Goal: Task Accomplishment & Management: Manage account settings

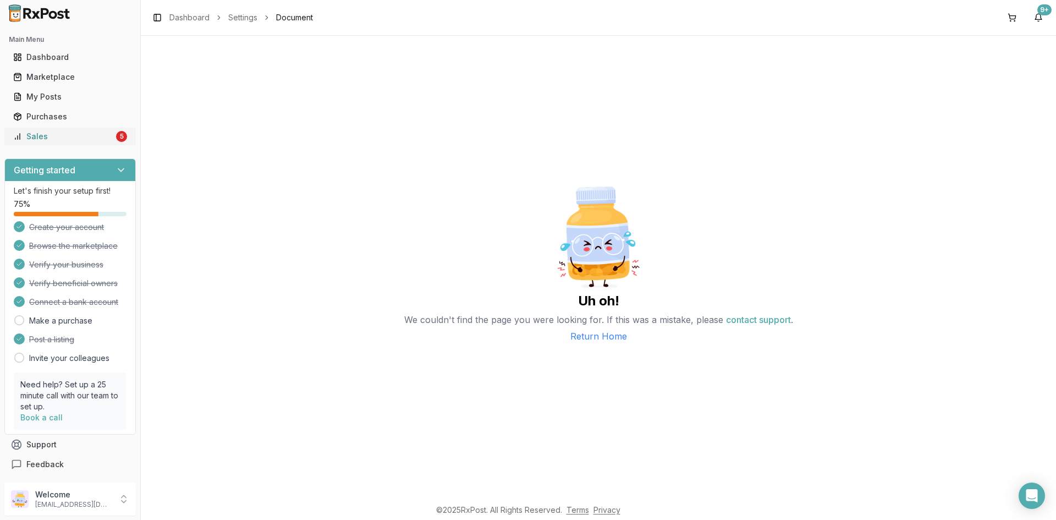
click at [75, 141] on link "Sales 5" at bounding box center [70, 136] width 123 height 20
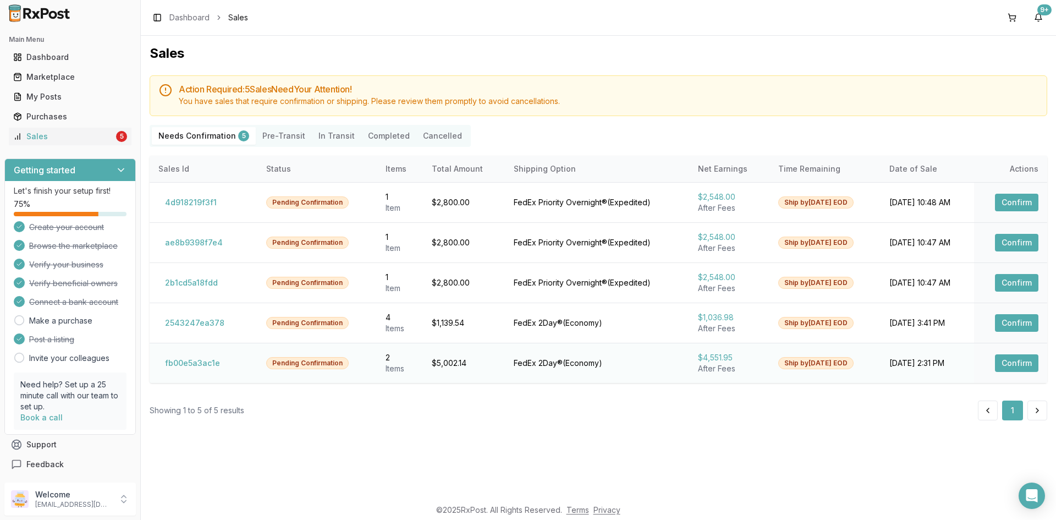
click at [1013, 360] on button "Confirm" at bounding box center [1016, 363] width 43 height 18
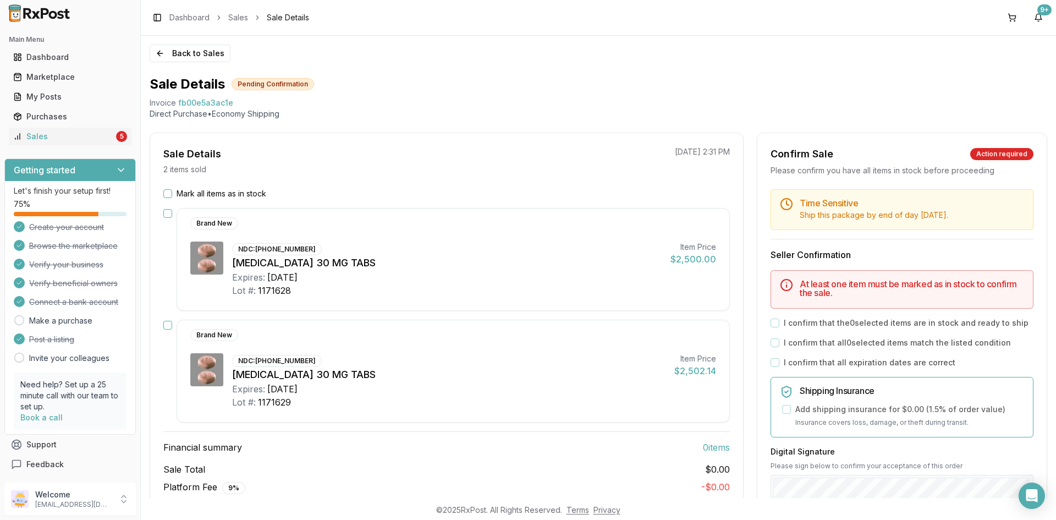
click at [164, 195] on button "Mark all items as in stock" at bounding box center [167, 193] width 9 height 9
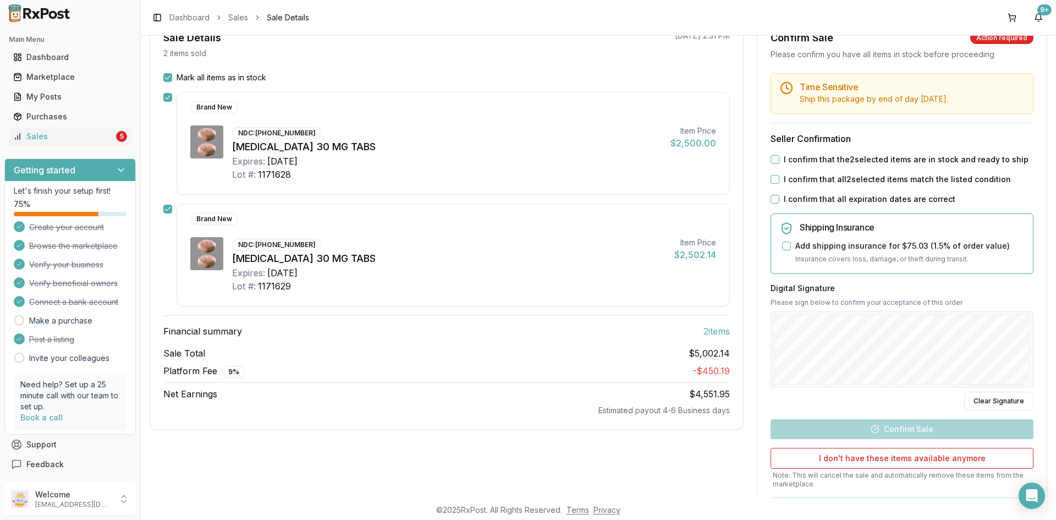
scroll to position [165, 0]
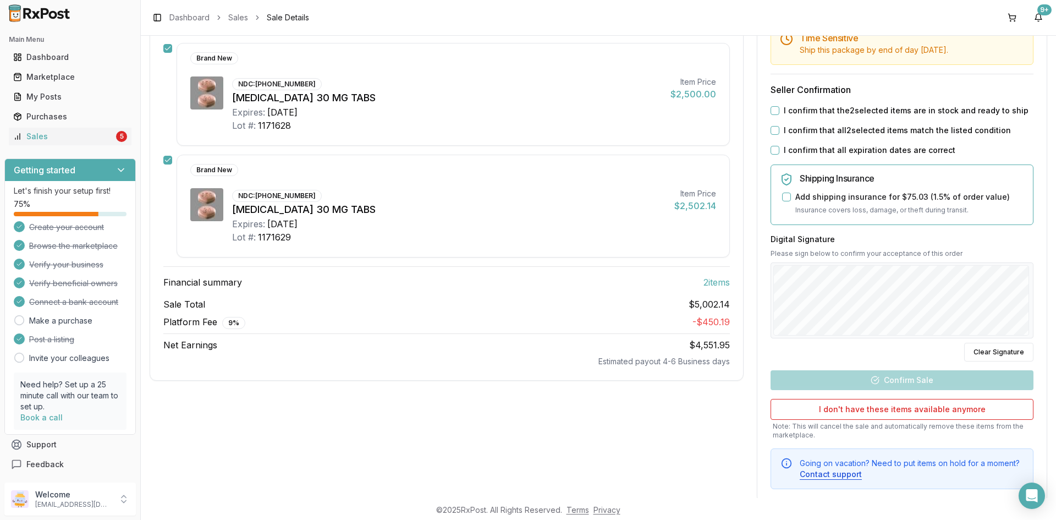
click at [773, 108] on button "I confirm that the 2 selected items are in stock and ready to ship" at bounding box center [775, 110] width 9 height 9
drag, startPoint x: 771, startPoint y: 129, endPoint x: 779, endPoint y: 140, distance: 13.7
click at [772, 130] on button "I confirm that all 2 selected items match the listed condition" at bounding box center [775, 130] width 9 height 9
click at [772, 150] on button "I confirm that all expiration dates are correct" at bounding box center [775, 150] width 9 height 9
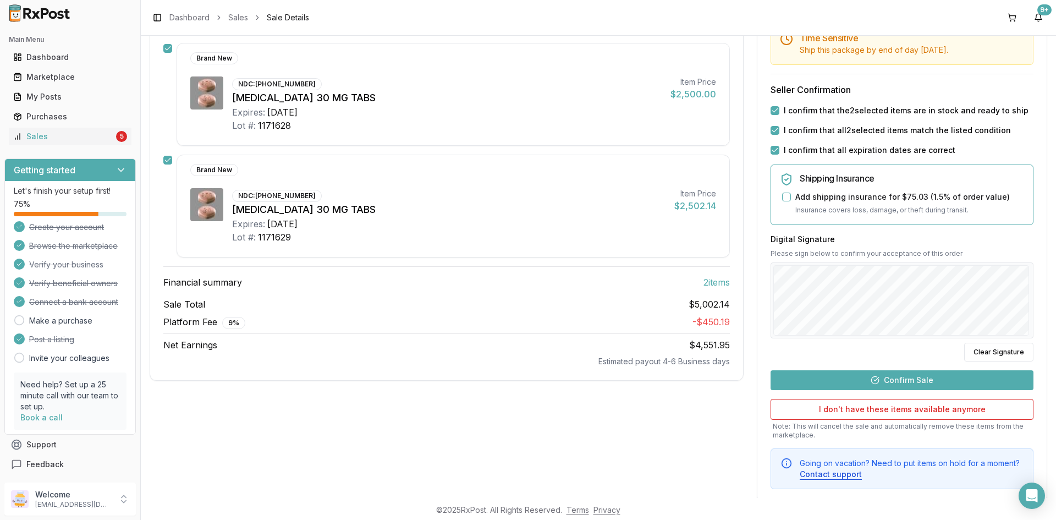
drag, startPoint x: 983, startPoint y: 348, endPoint x: 975, endPoint y: 342, distance: 9.8
click at [981, 347] on button "Clear Signature" at bounding box center [998, 352] width 69 height 19
click at [899, 380] on button "Confirm Sale" at bounding box center [902, 380] width 263 height 20
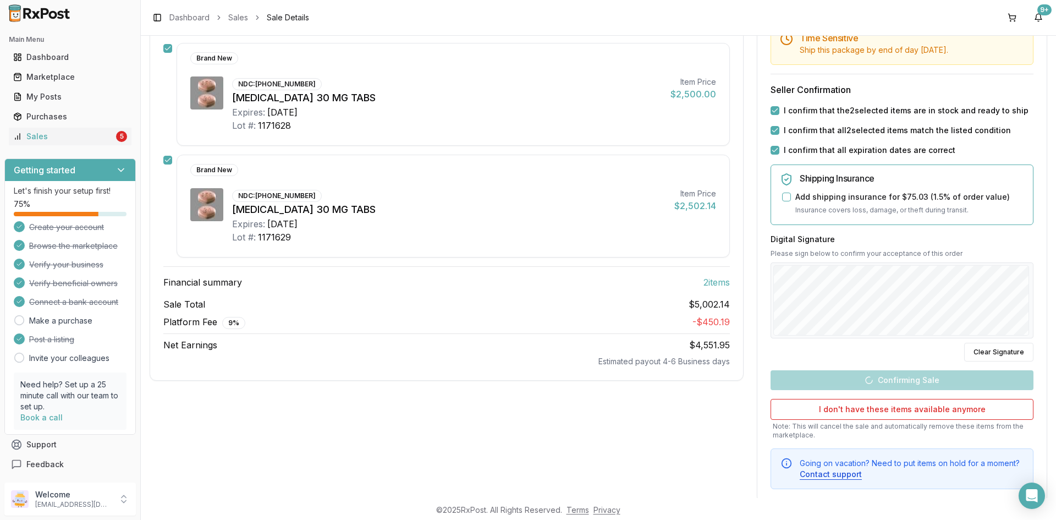
scroll to position [46, 0]
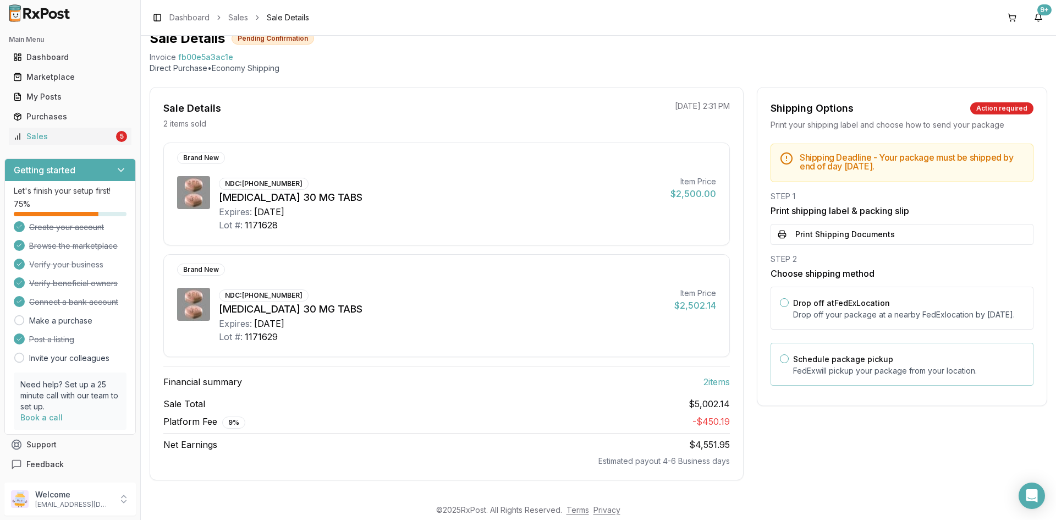
click at [859, 375] on div "Schedule package pickup FedEx will pickup your package from your location." at bounding box center [908, 364] width 231 height 24
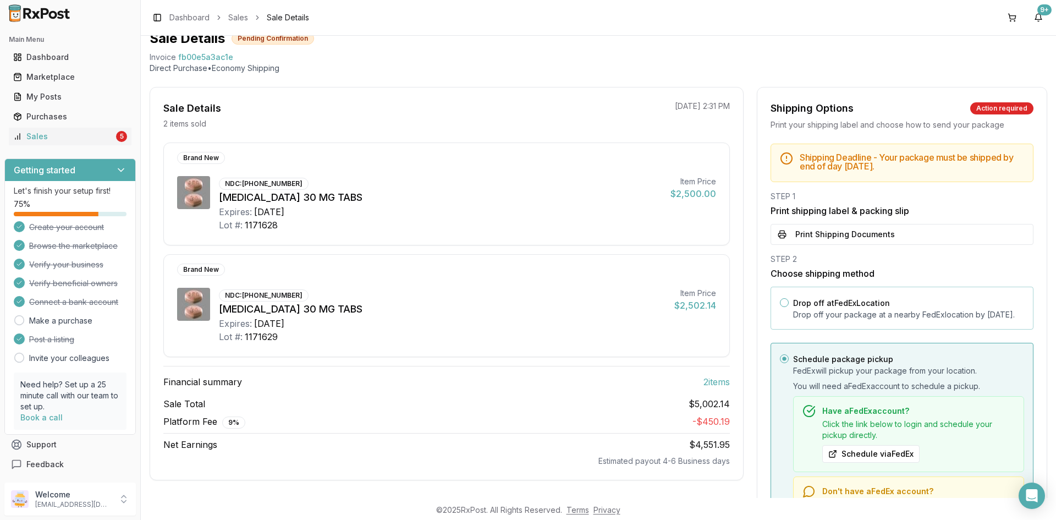
click at [807, 296] on div "Drop off at FedEx Location Drop off your package at a nearby FedEx location by …" at bounding box center [908, 308] width 231 height 24
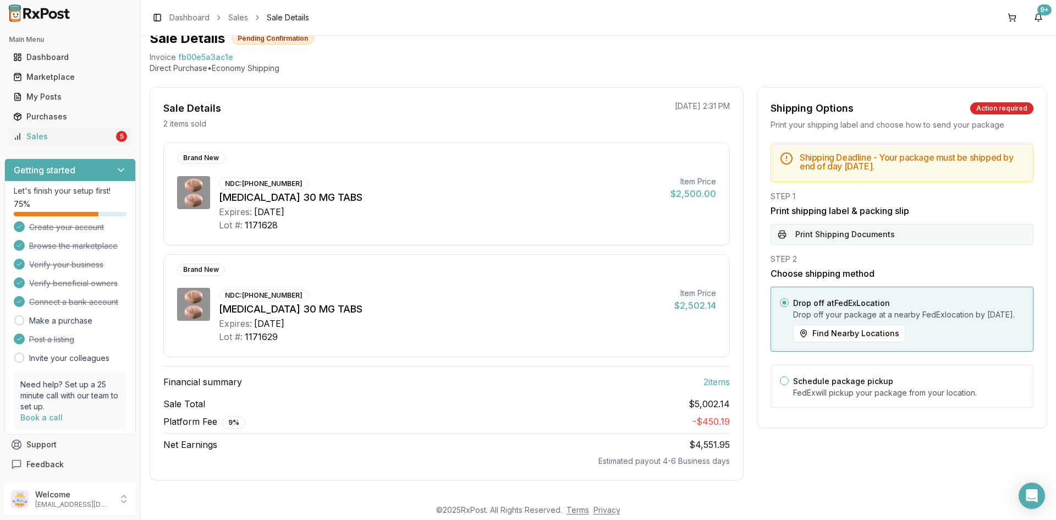
click at [823, 232] on button "Print Shipping Documents" at bounding box center [902, 234] width 263 height 21
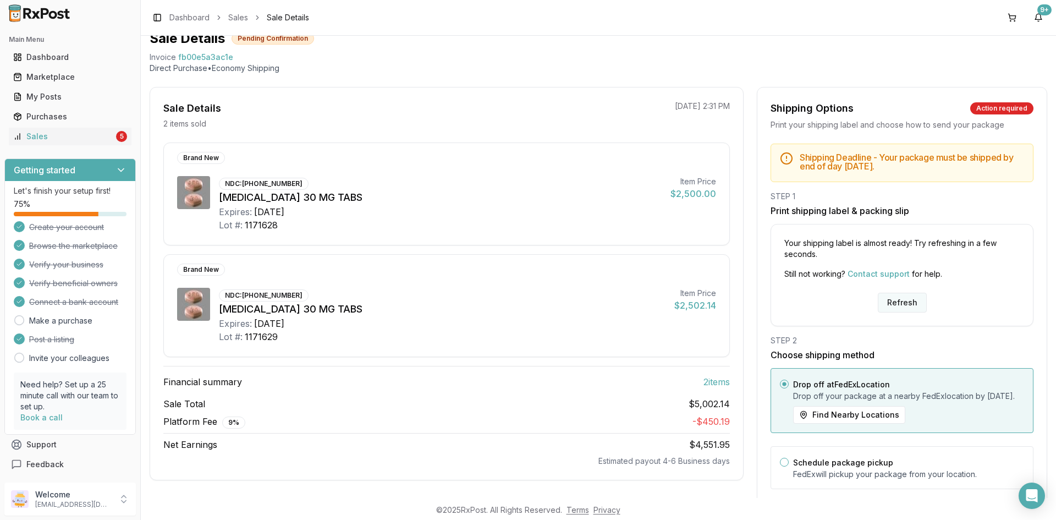
click at [905, 299] on button "Refresh" at bounding box center [902, 303] width 49 height 20
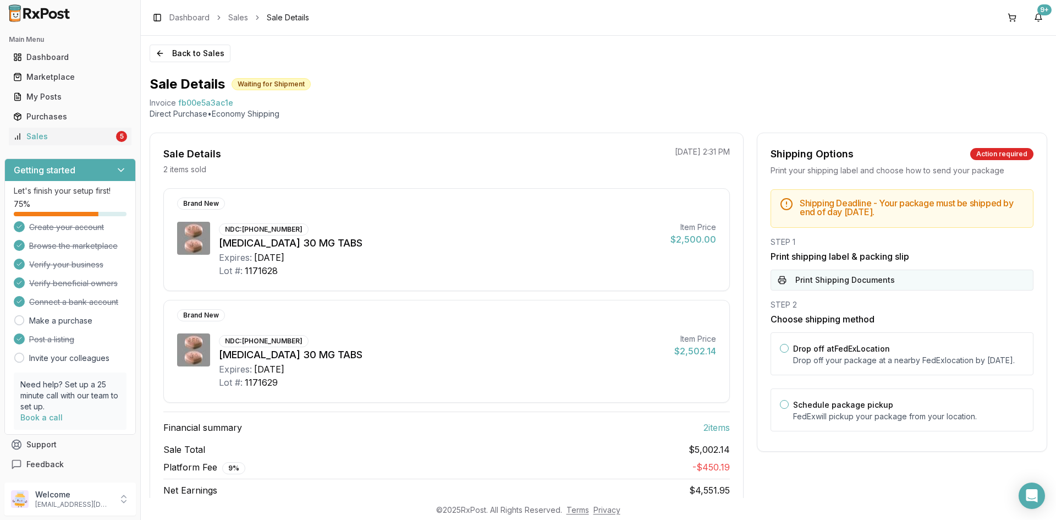
click at [888, 282] on button "Print Shipping Documents" at bounding box center [902, 279] width 263 height 21
click at [168, 49] on button "Back to Sales" at bounding box center [190, 54] width 81 height 18
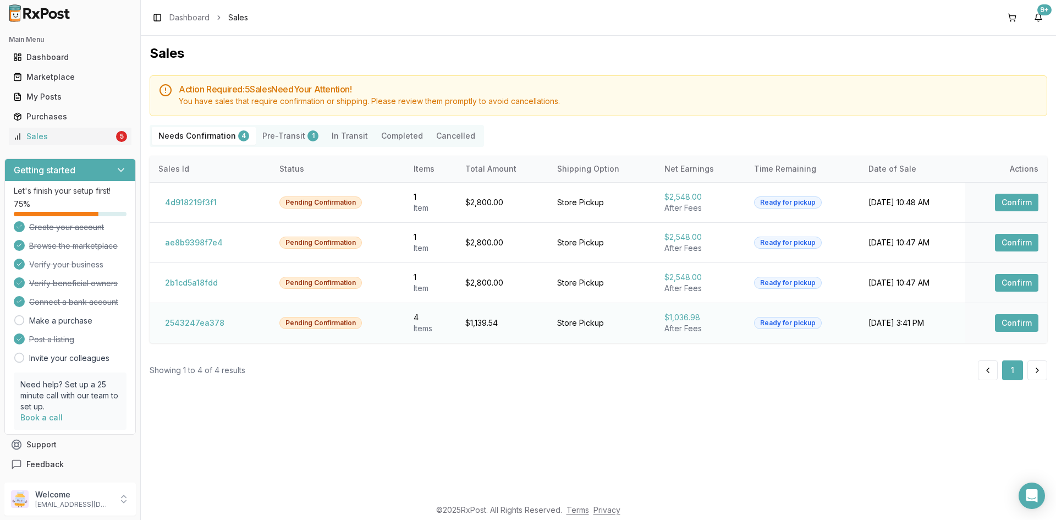
click at [1011, 322] on button "Confirm" at bounding box center [1016, 323] width 43 height 18
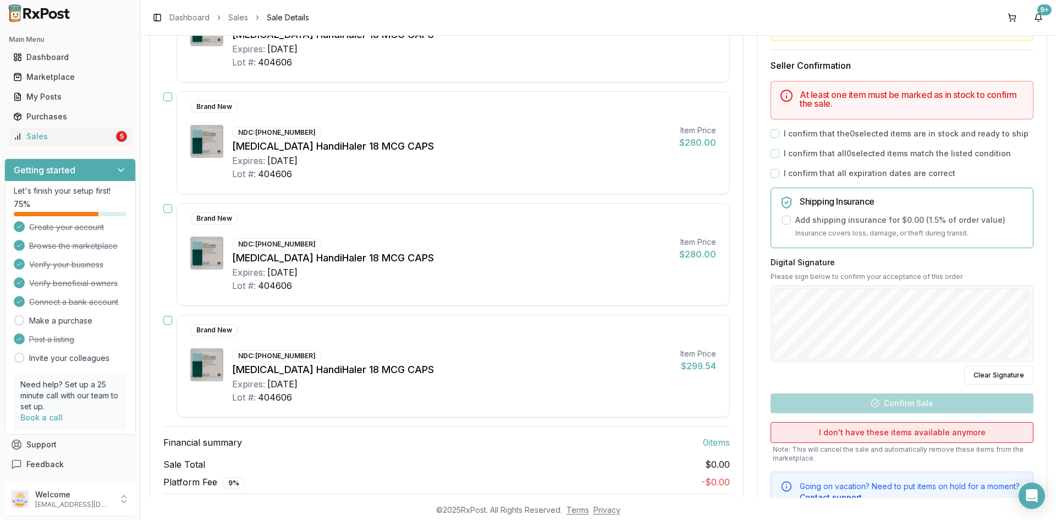
scroll to position [273, 0]
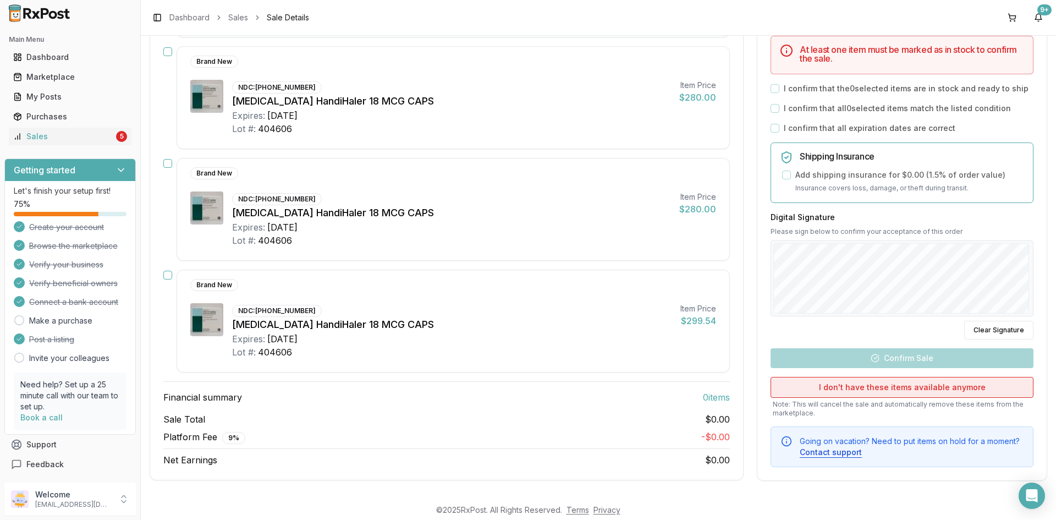
click at [910, 389] on button "I don't have these items available anymore" at bounding box center [902, 386] width 263 height 21
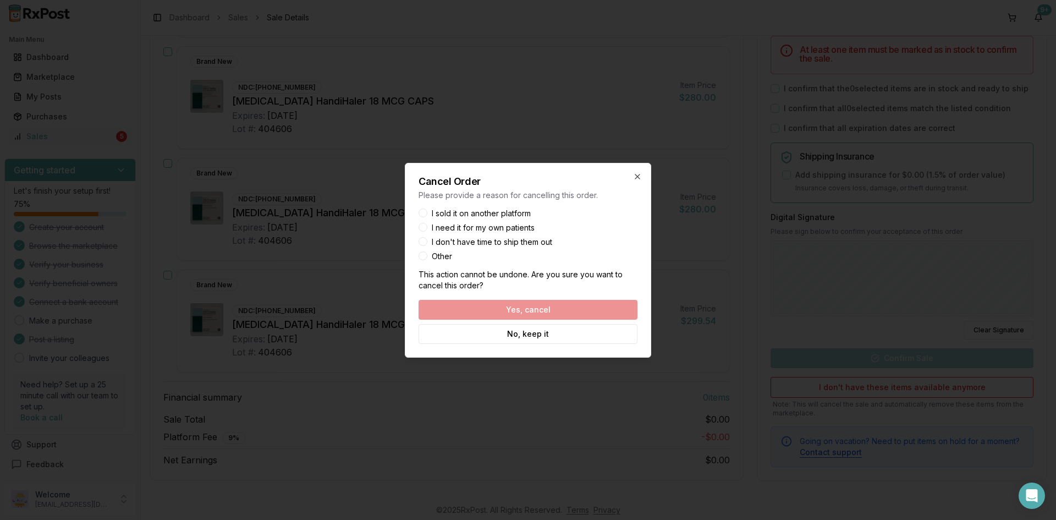
click at [422, 212] on button "I sold it on another platform" at bounding box center [423, 212] width 9 height 9
click at [537, 313] on button "Yes, cancel" at bounding box center [528, 310] width 219 height 20
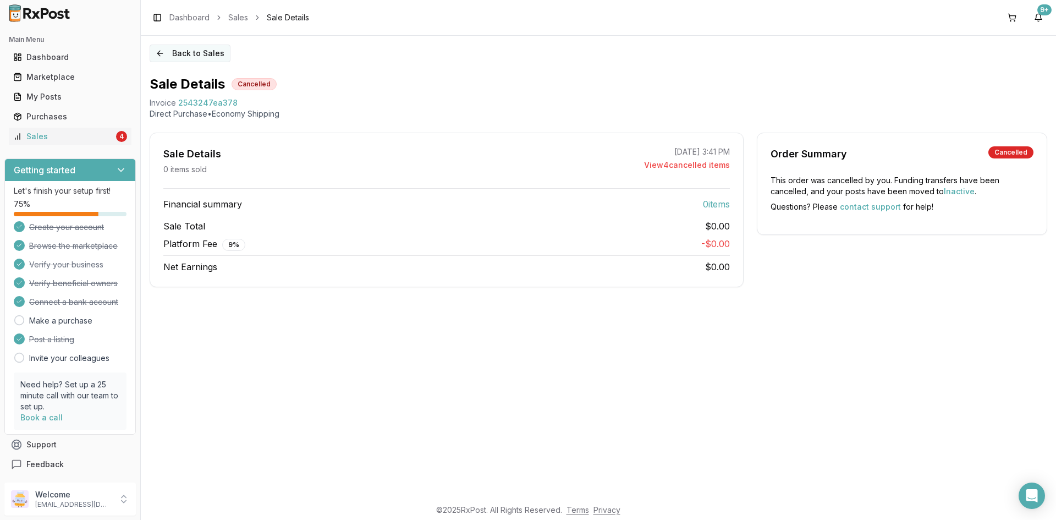
click at [167, 59] on button "Back to Sales" at bounding box center [190, 54] width 81 height 18
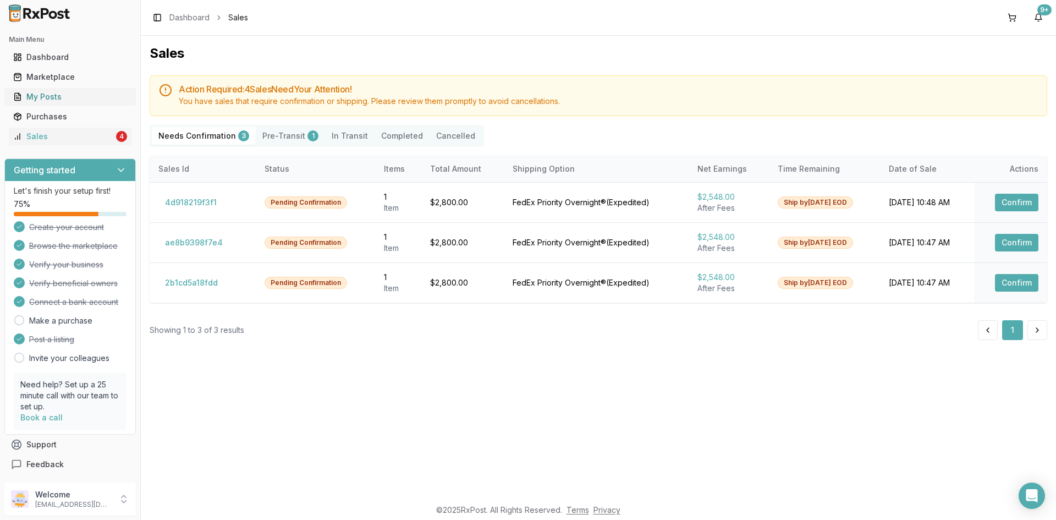
click at [84, 90] on link "My Posts" at bounding box center [70, 97] width 123 height 20
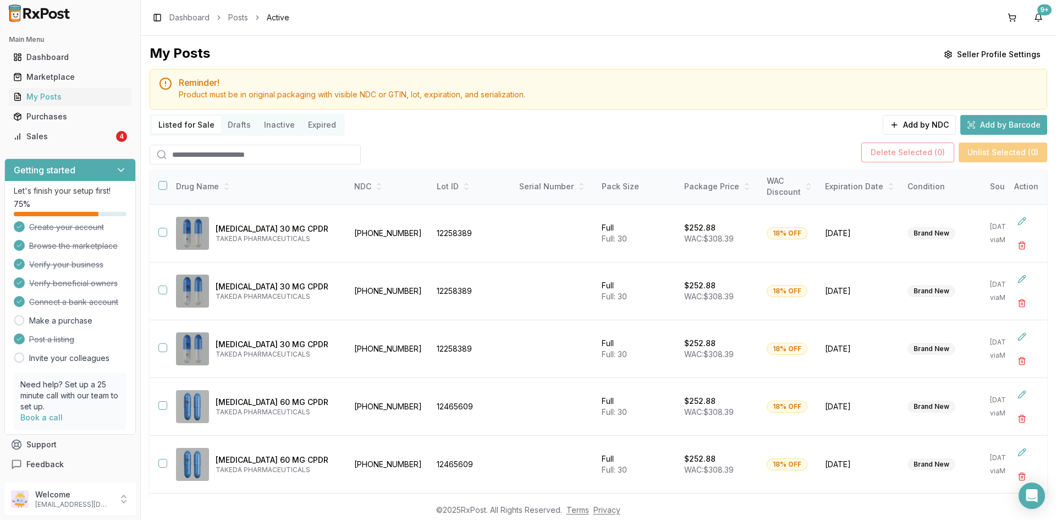
click at [279, 150] on input "search" at bounding box center [255, 155] width 211 height 20
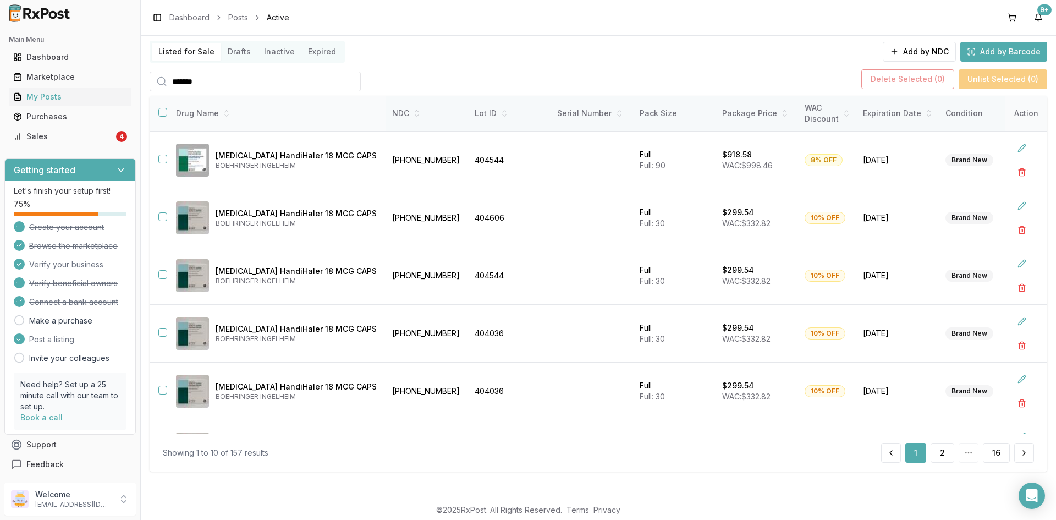
type input "*******"
click at [163, 108] on button "button" at bounding box center [162, 112] width 9 height 9
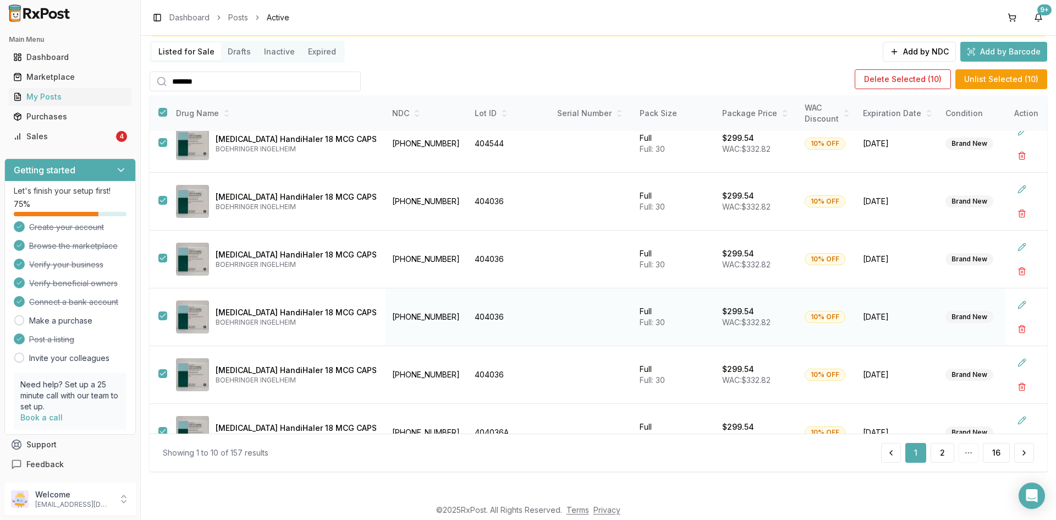
scroll to position [279, 0]
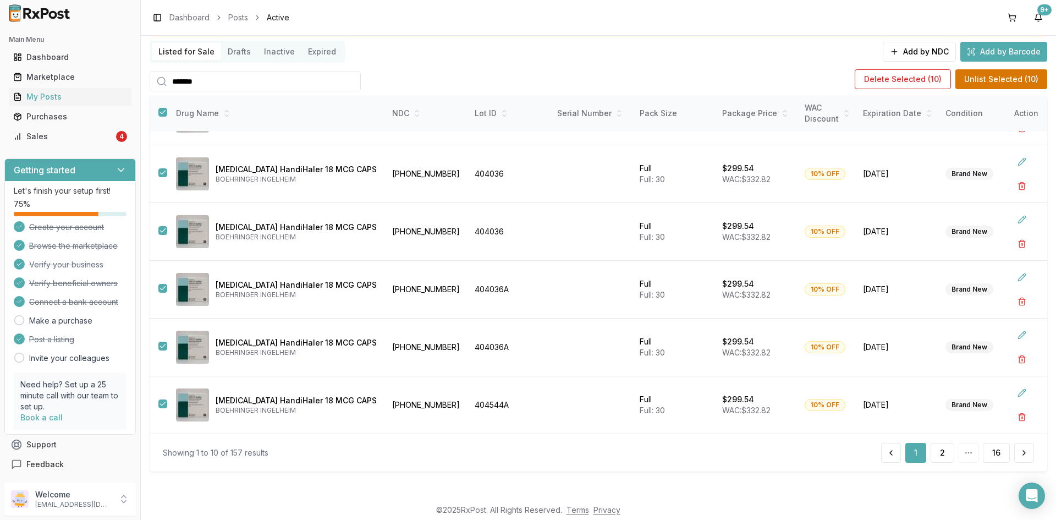
click at [987, 78] on button "Unlist Selected ( 10 )" at bounding box center [1001, 79] width 92 height 20
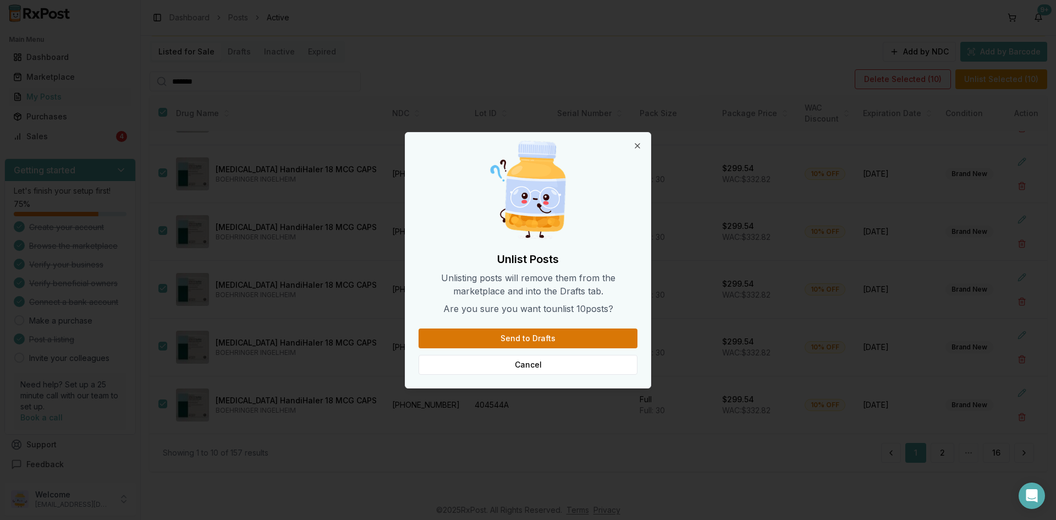
click at [554, 333] on button "Send to Drafts" at bounding box center [528, 338] width 219 height 20
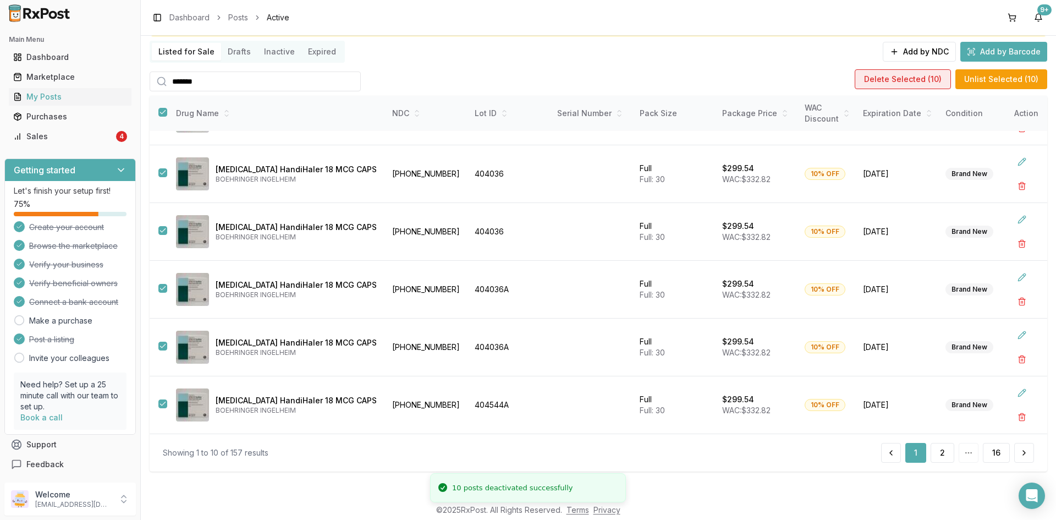
click at [898, 74] on button "Delete Selected ( 10 )" at bounding box center [903, 79] width 96 height 20
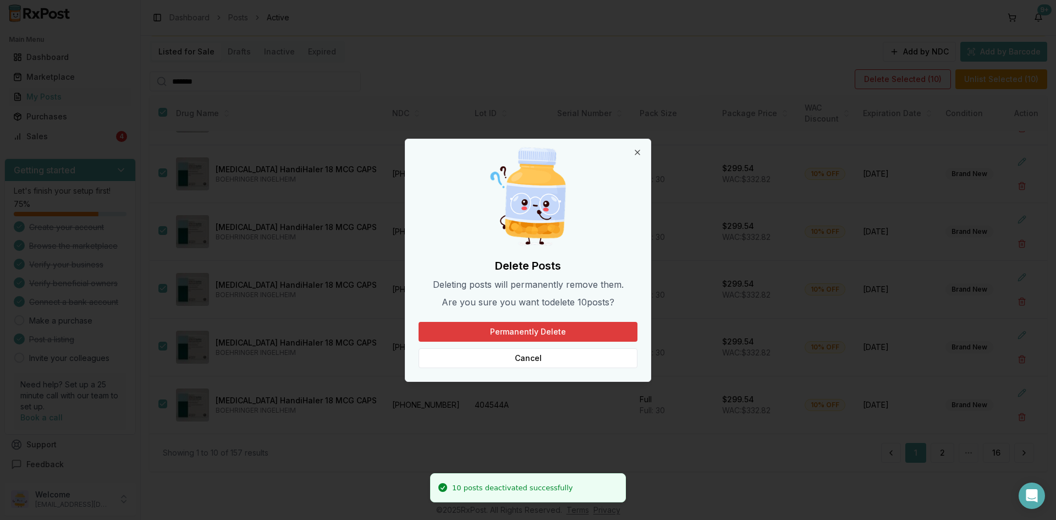
click at [557, 331] on button "Permanently Delete" at bounding box center [528, 332] width 219 height 20
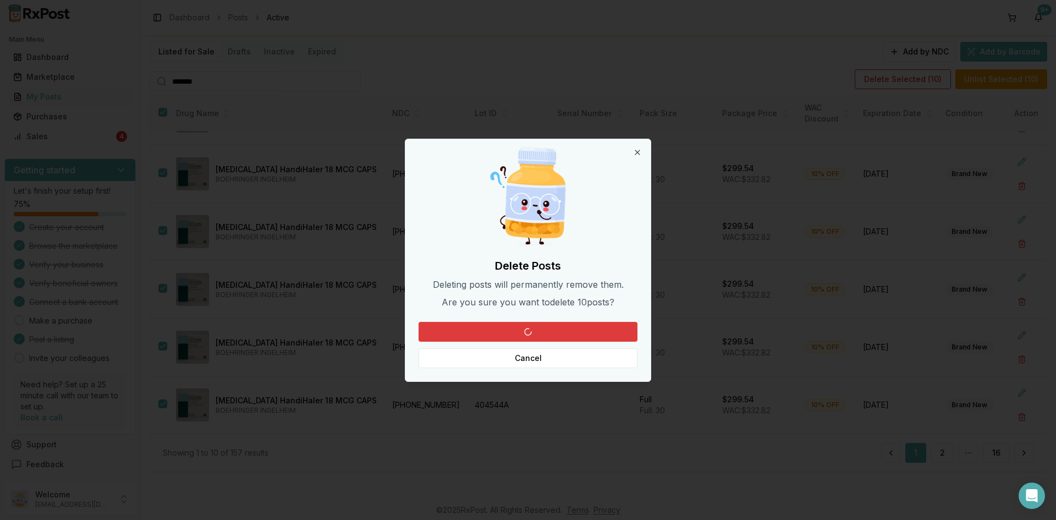
scroll to position [0, 0]
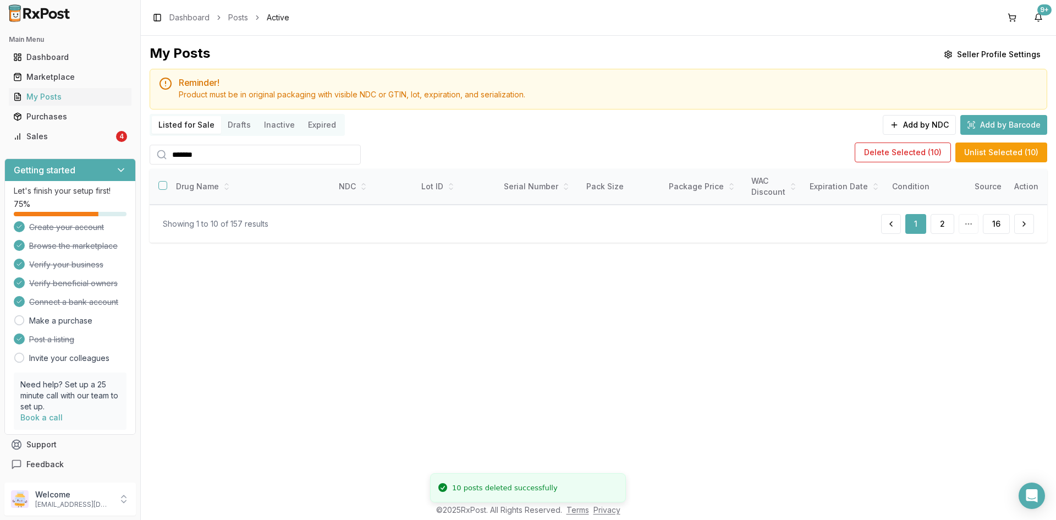
click at [239, 120] on button "Drafts" at bounding box center [239, 125] width 36 height 18
click at [231, 127] on button "Drafts" at bounding box center [239, 125] width 36 height 18
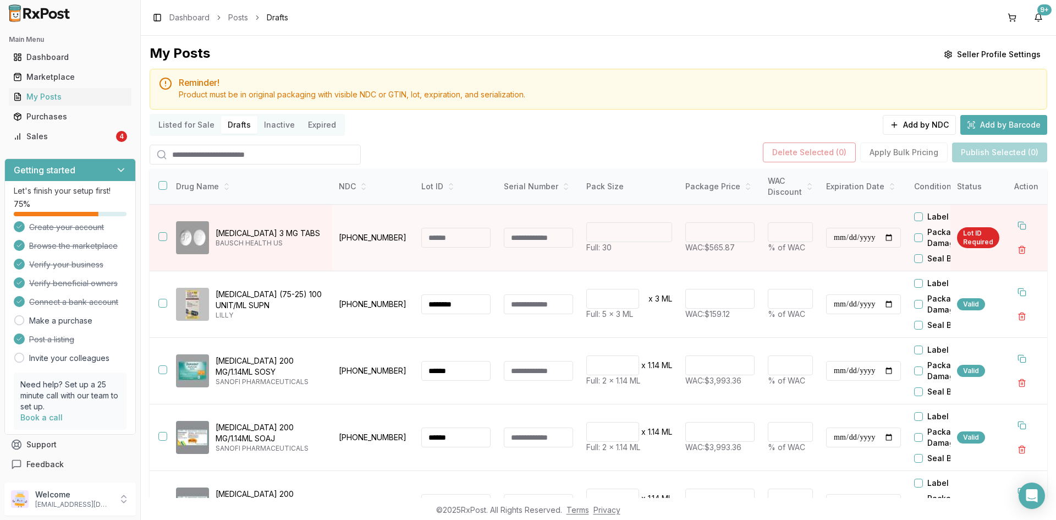
click at [232, 125] on button "Drafts" at bounding box center [239, 125] width 36 height 18
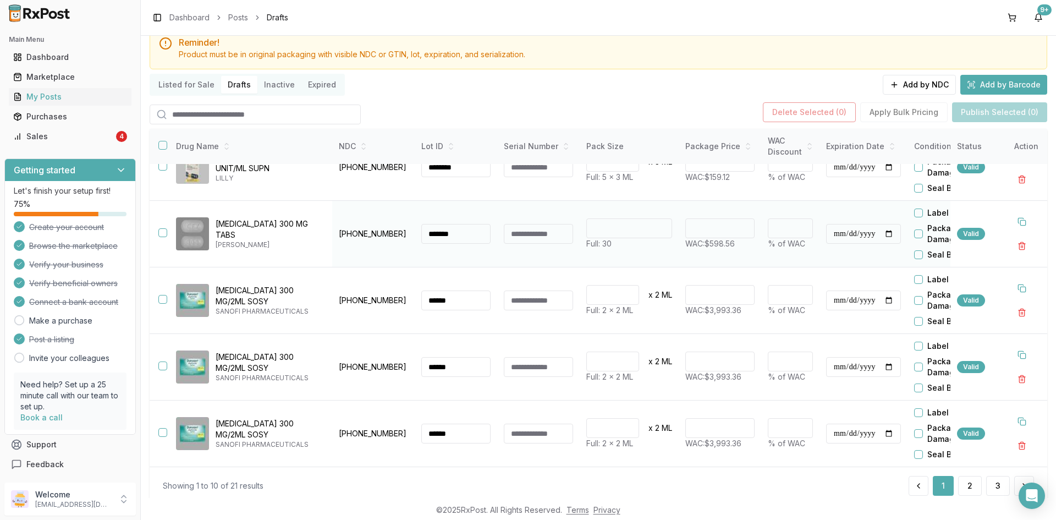
scroll to position [64, 0]
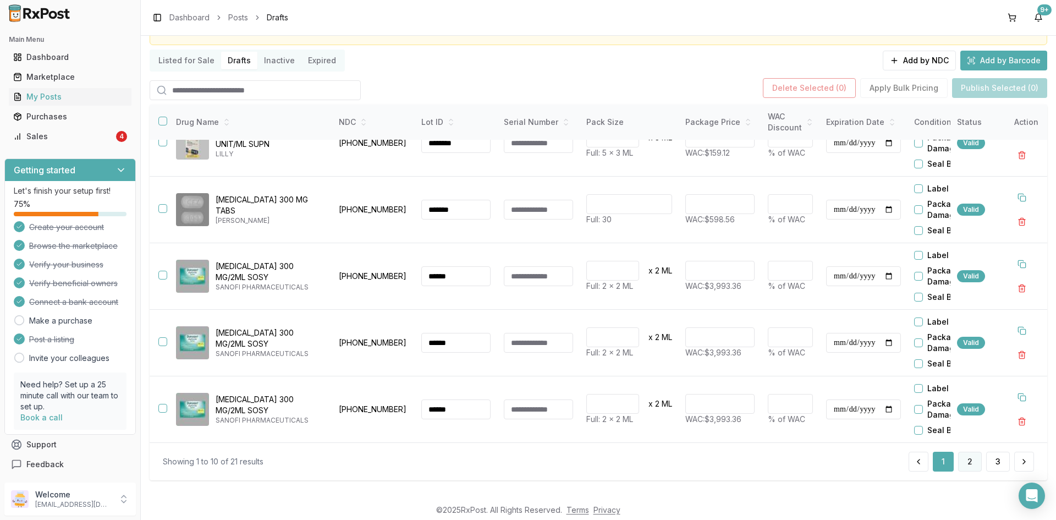
click at [972, 456] on button "2" at bounding box center [970, 462] width 24 height 20
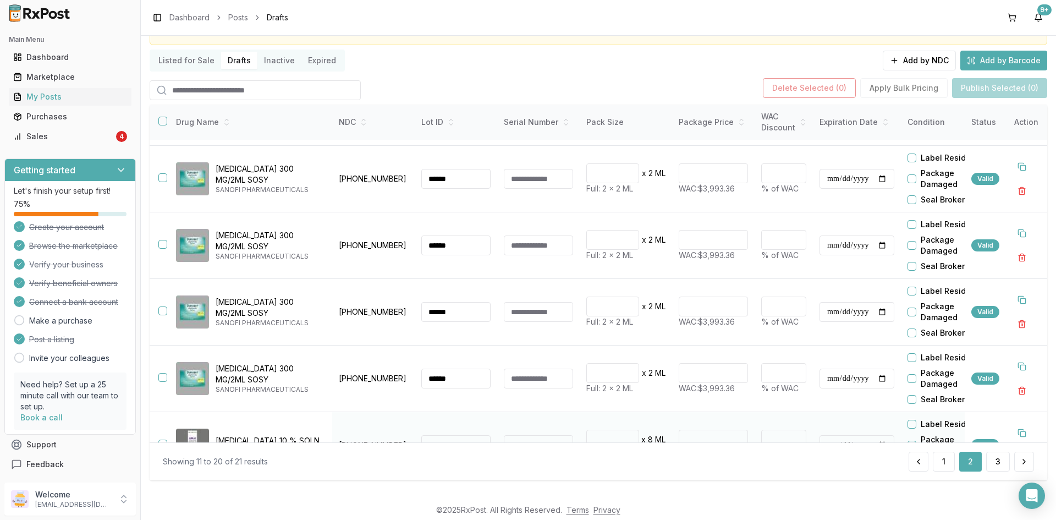
scroll to position [367, 0]
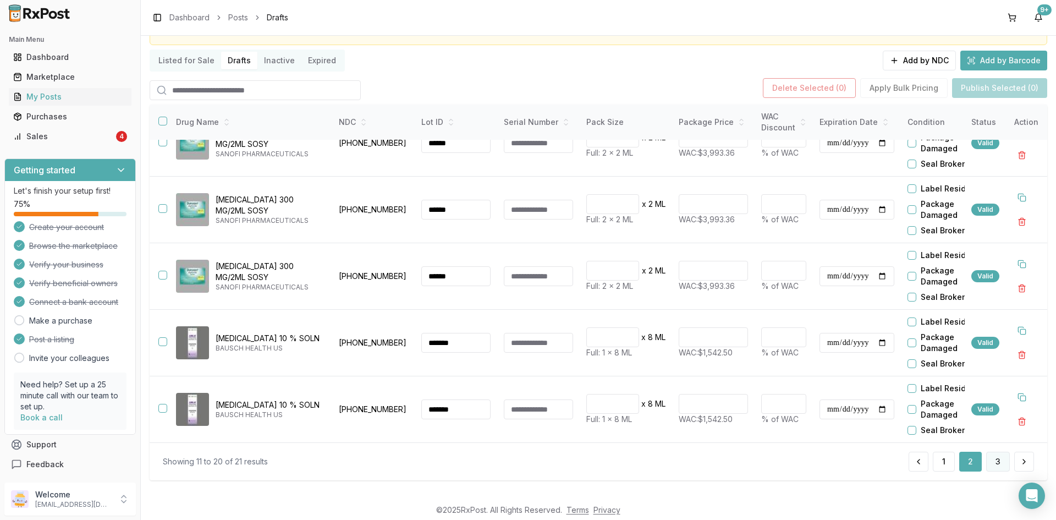
drag, startPoint x: 987, startPoint y: 463, endPoint x: 984, endPoint y: 454, distance: 9.2
click at [988, 461] on button "3" at bounding box center [998, 462] width 24 height 20
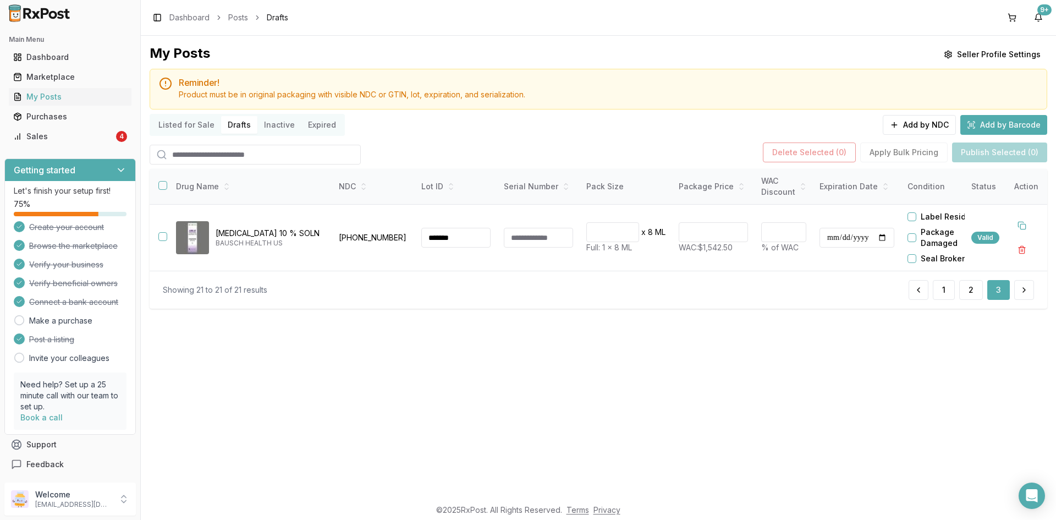
click at [169, 126] on button "Listed for Sale" at bounding box center [186, 125] width 69 height 18
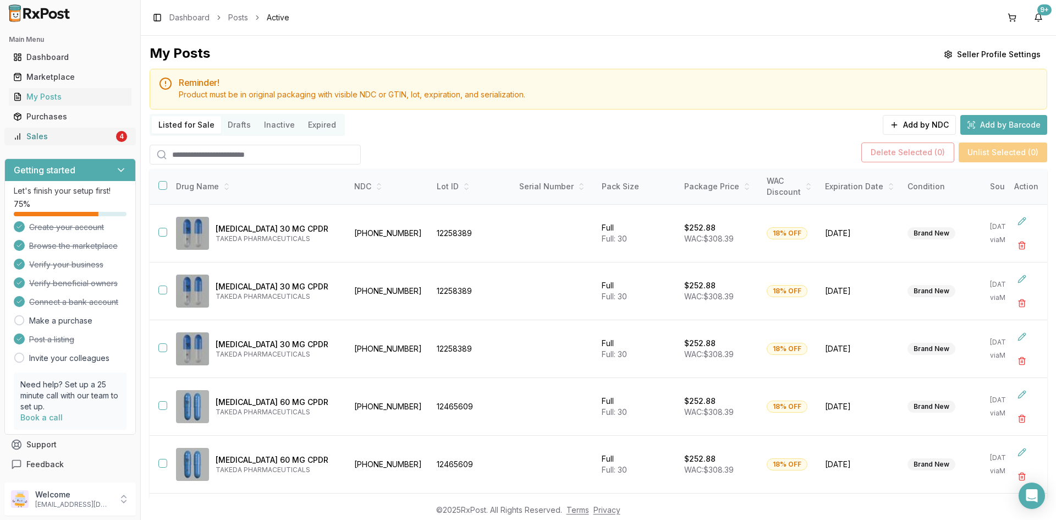
click at [116, 135] on div "4" at bounding box center [121, 136] width 11 height 11
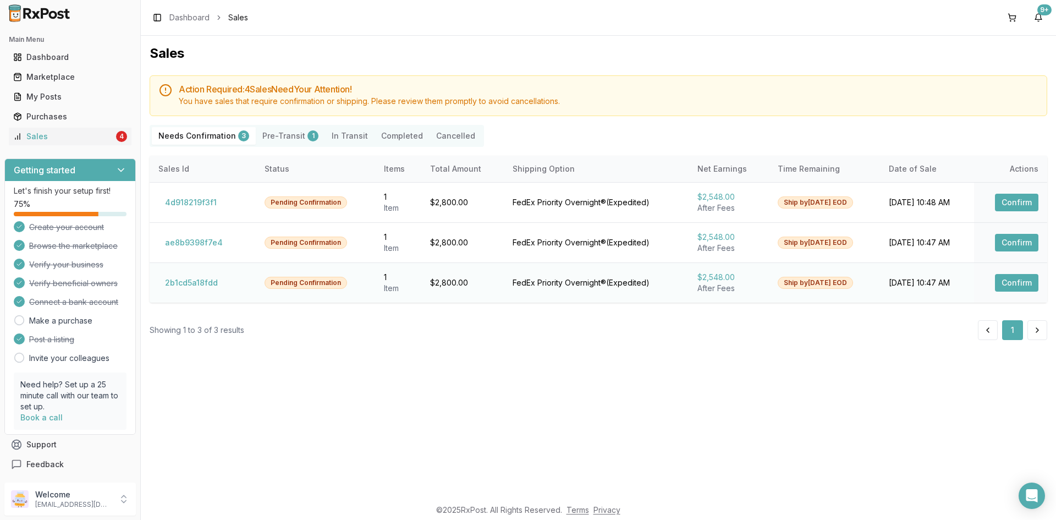
click at [1006, 283] on button "Confirm" at bounding box center [1016, 283] width 43 height 18
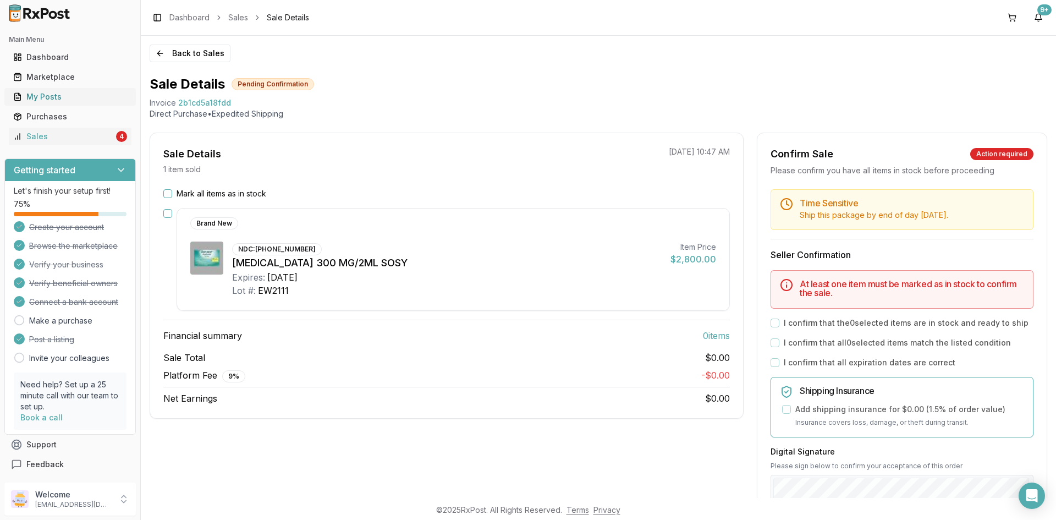
click at [88, 96] on div "My Posts" at bounding box center [70, 96] width 114 height 11
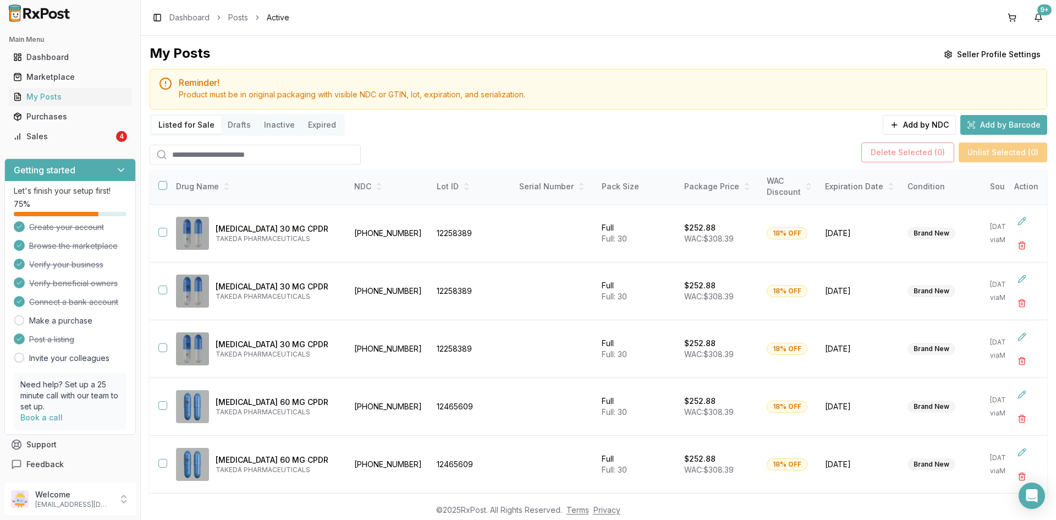
click at [228, 158] on input "search" at bounding box center [255, 155] width 211 height 20
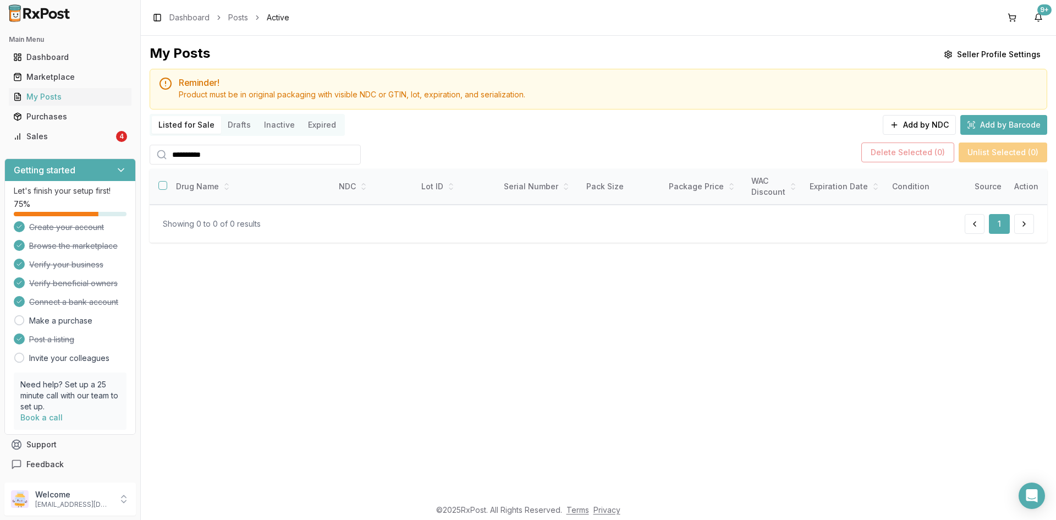
click at [190, 150] on input "**********" at bounding box center [255, 155] width 211 height 20
click at [210, 156] on input "**********" at bounding box center [255, 155] width 211 height 20
click at [266, 160] on input "**********" at bounding box center [255, 155] width 211 height 20
type input "**********"
click at [93, 136] on div "Sales" at bounding box center [63, 136] width 101 height 11
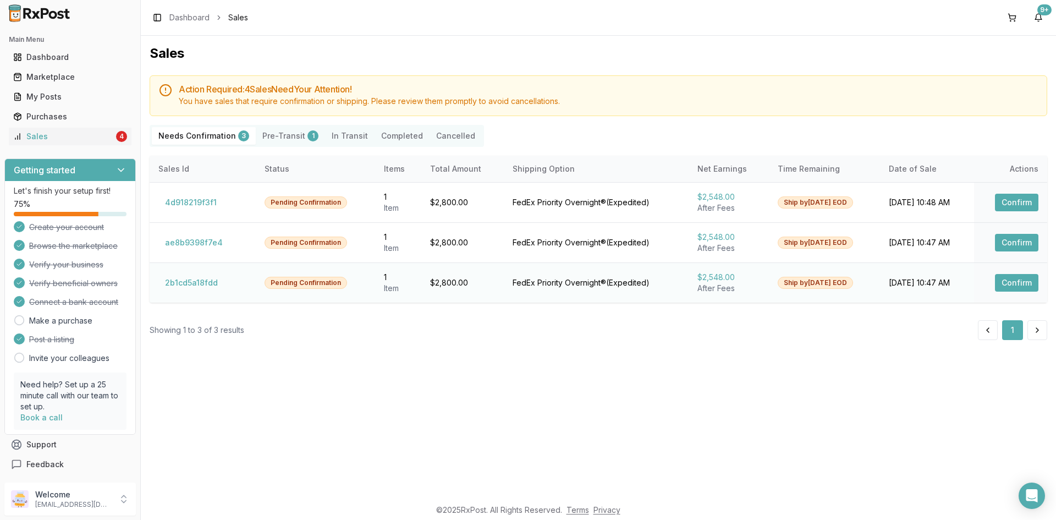
click at [999, 289] on button "Confirm" at bounding box center [1016, 283] width 43 height 18
click at [1006, 284] on button "Confirm" at bounding box center [1016, 283] width 43 height 18
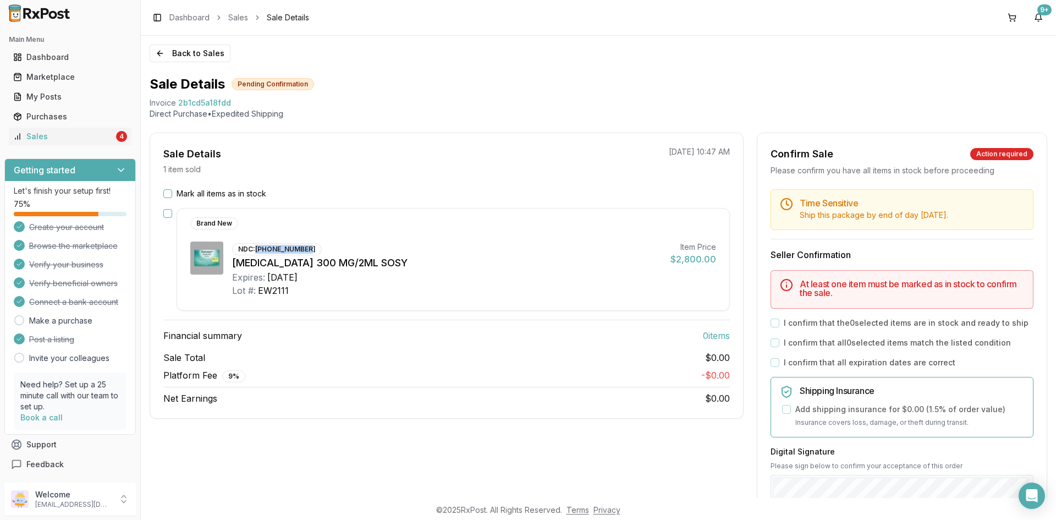
copy div "[PHONE_NUMBER]"
drag, startPoint x: 306, startPoint y: 250, endPoint x: 257, endPoint y: 244, distance: 49.9
click at [257, 244] on div "NDC: 00024-5914-01" at bounding box center [277, 249] width 90 height 12
click at [52, 93] on div "My Posts" at bounding box center [70, 96] width 114 height 11
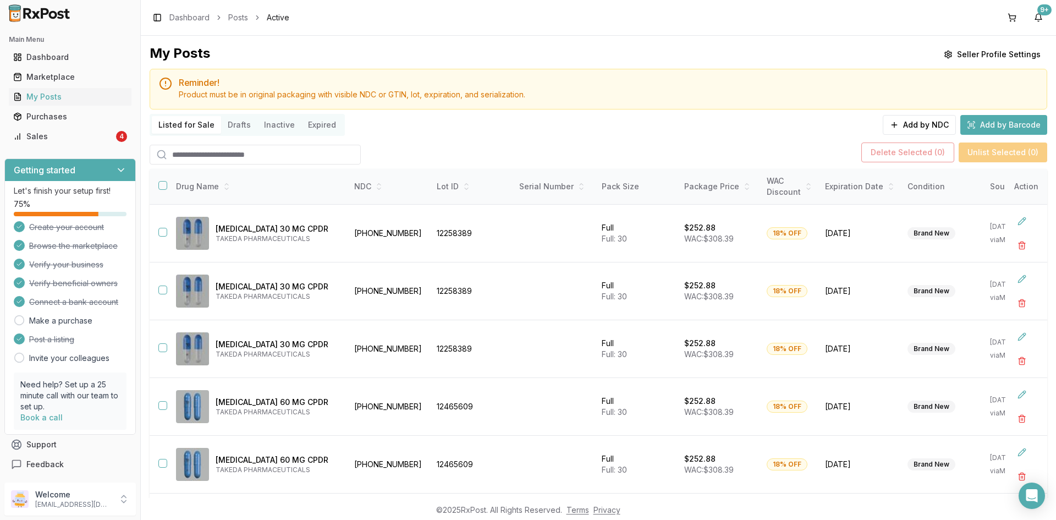
click at [209, 152] on input "search" at bounding box center [255, 155] width 211 height 20
paste input "**********"
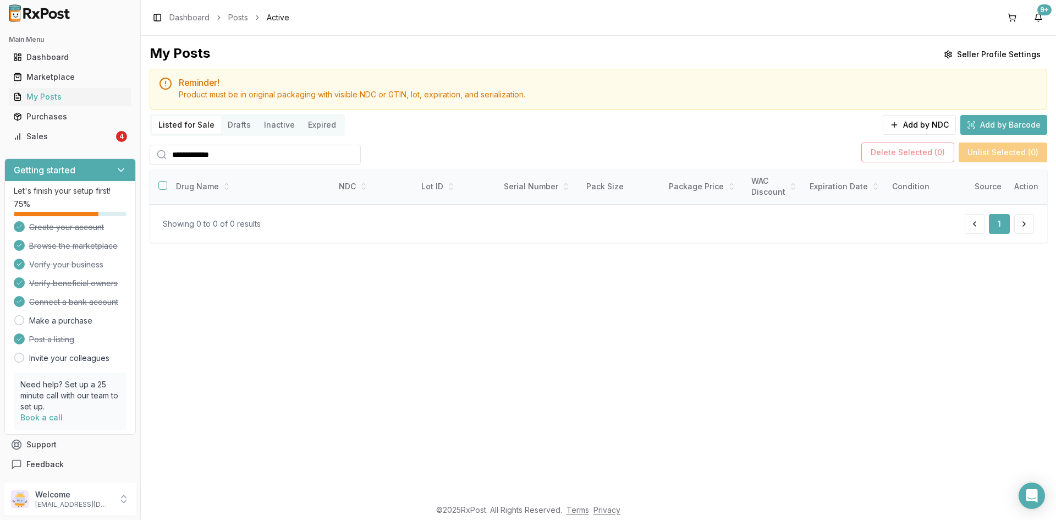
click at [184, 152] on input "**********" at bounding box center [255, 155] width 211 height 20
type input "**********"
click at [112, 70] on link "Marketplace" at bounding box center [70, 77] width 123 height 20
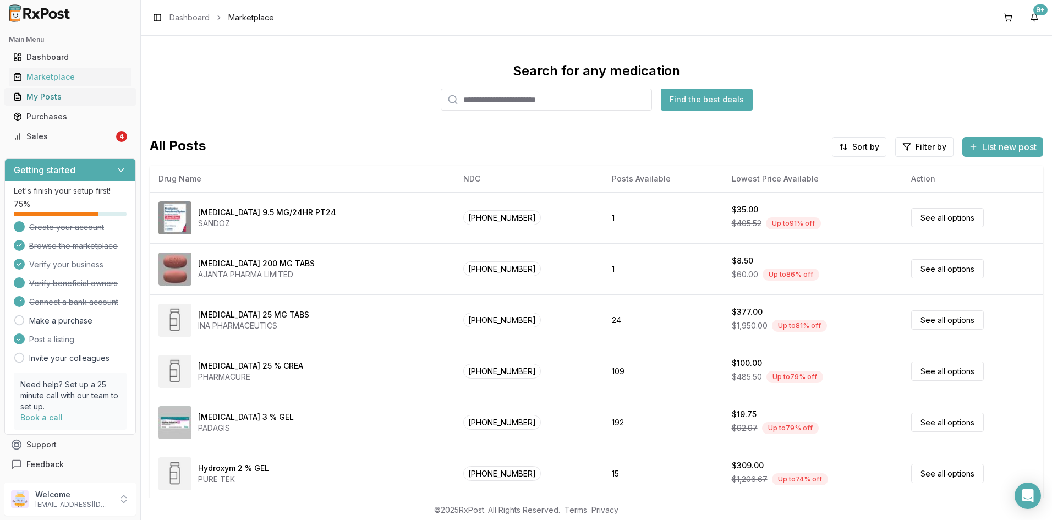
click at [73, 95] on div "My Posts" at bounding box center [70, 96] width 114 height 11
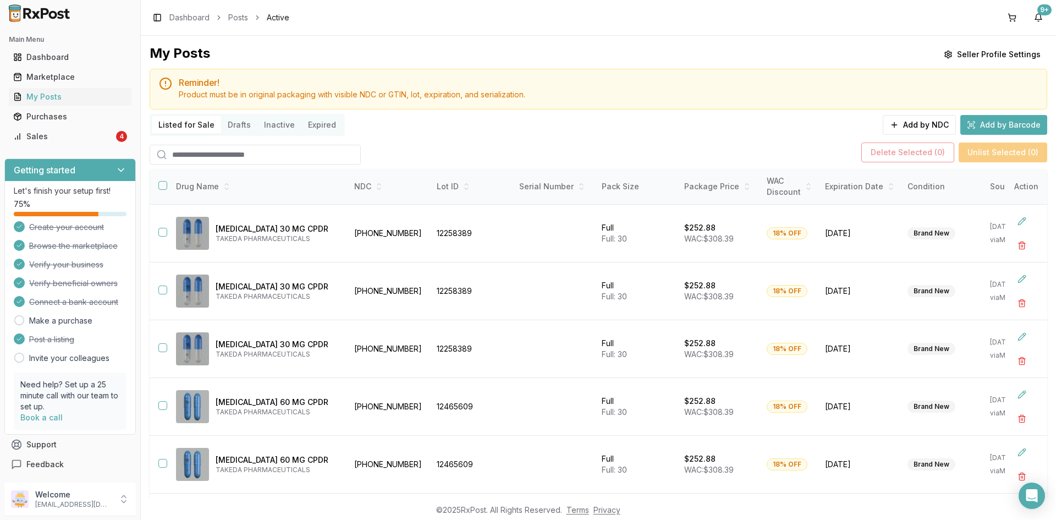
click at [239, 133] on div "My Posts Seller Profile Settings Reminder! Product must be in original packagin…" at bounding box center [599, 299] width 898 height 509
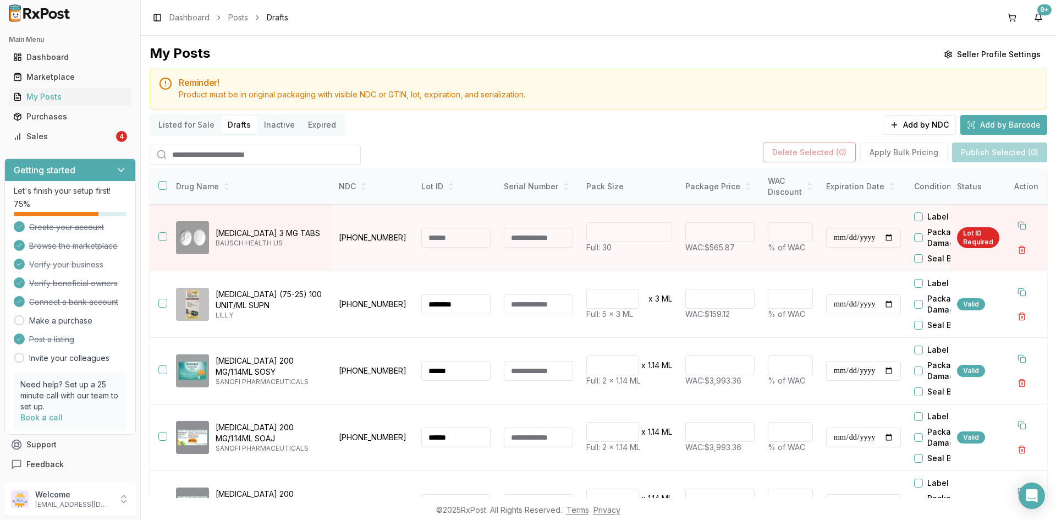
click at [246, 153] on input "search" at bounding box center [255, 155] width 211 height 20
paste input "**********"
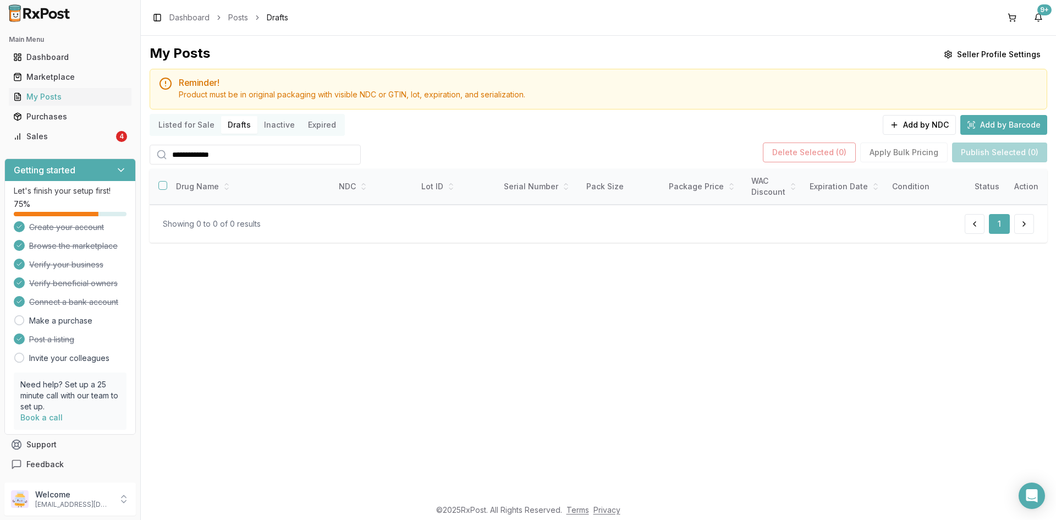
click at [185, 158] on input "**********" at bounding box center [255, 155] width 211 height 20
type input "**********"
drag, startPoint x: 342, startPoint y: 159, endPoint x: 352, endPoint y: 156, distance: 10.8
click at [345, 158] on input "**********" at bounding box center [255, 155] width 211 height 20
click at [351, 155] on input "**********" at bounding box center [255, 155] width 211 height 20
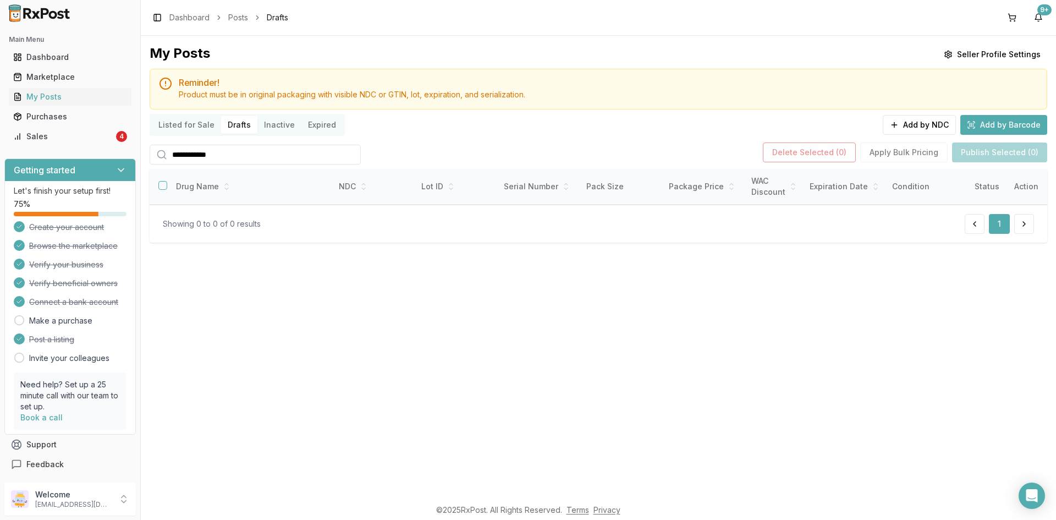
click at [350, 153] on input "**********" at bounding box center [255, 155] width 211 height 20
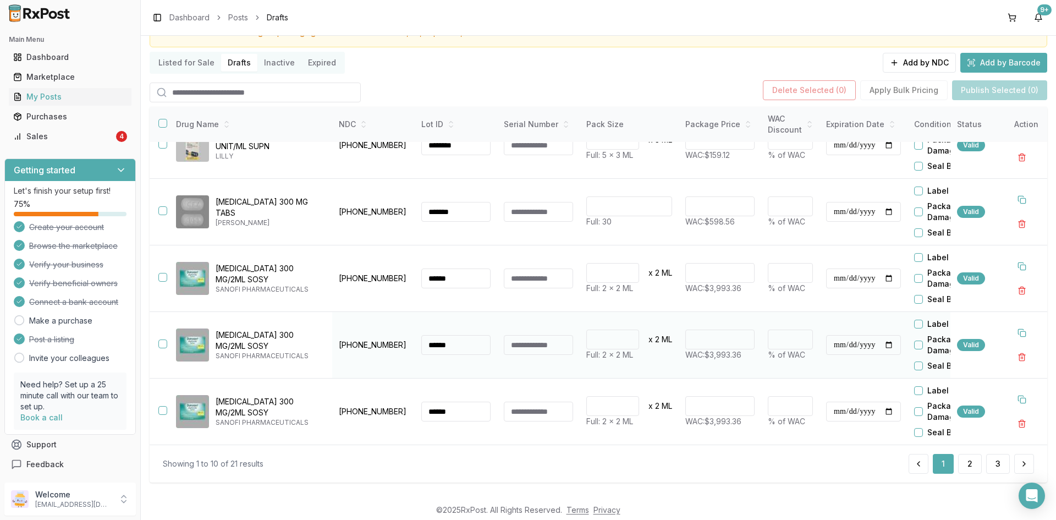
scroll to position [64, 0]
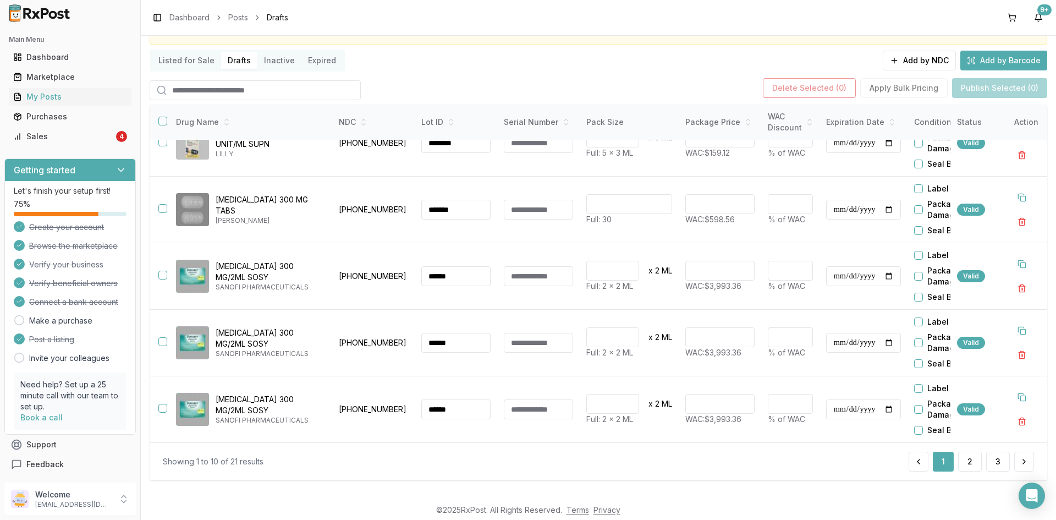
click at [187, 65] on button "Listed for Sale" at bounding box center [186, 61] width 69 height 18
click at [178, 52] on button "Listed for Sale" at bounding box center [186, 61] width 69 height 18
click at [180, 60] on button "Listed for Sale" at bounding box center [186, 61] width 69 height 18
click at [173, 61] on button "Listed for Sale" at bounding box center [186, 61] width 69 height 18
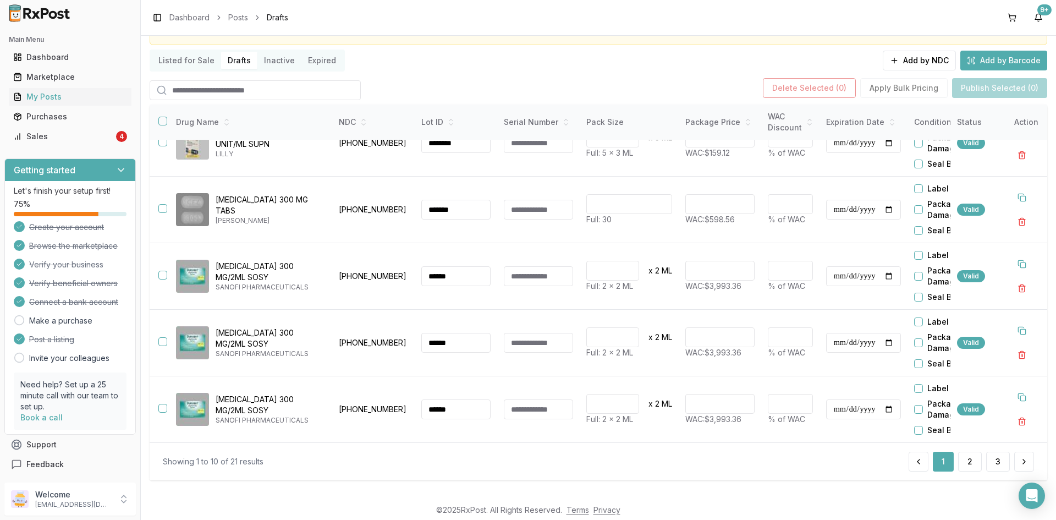
click at [178, 61] on button "Listed for Sale" at bounding box center [186, 61] width 69 height 18
click at [179, 62] on button "Listed for Sale" at bounding box center [186, 61] width 69 height 18
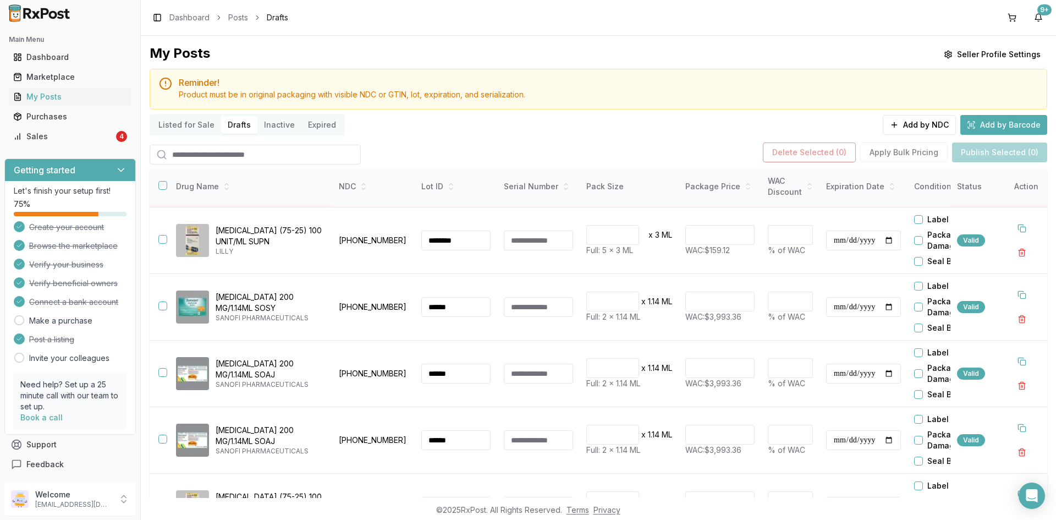
scroll to position [326, 0]
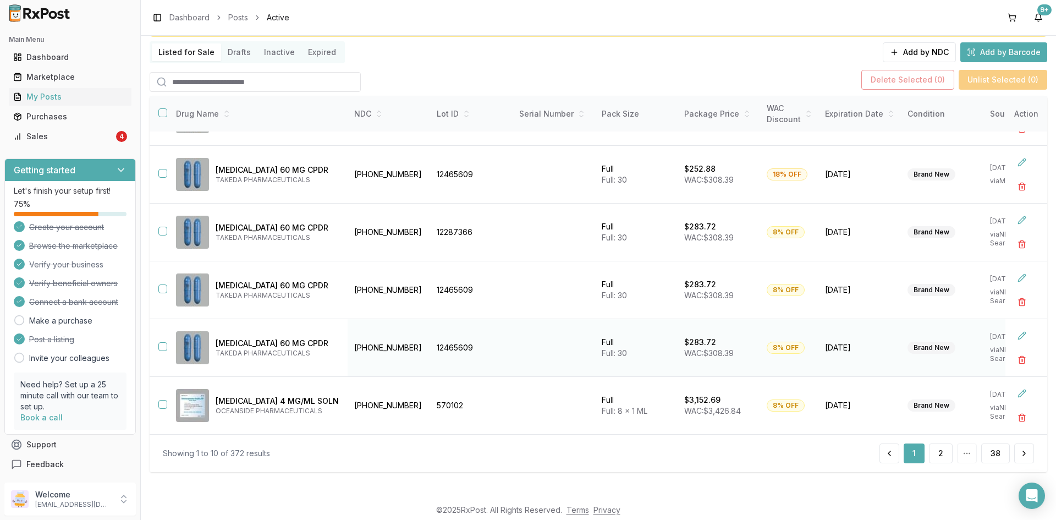
scroll to position [73, 0]
click at [236, 40] on div "My Posts Seller Profile Settings Reminder! Product must be in original packagin…" at bounding box center [599, 225] width 898 height 509
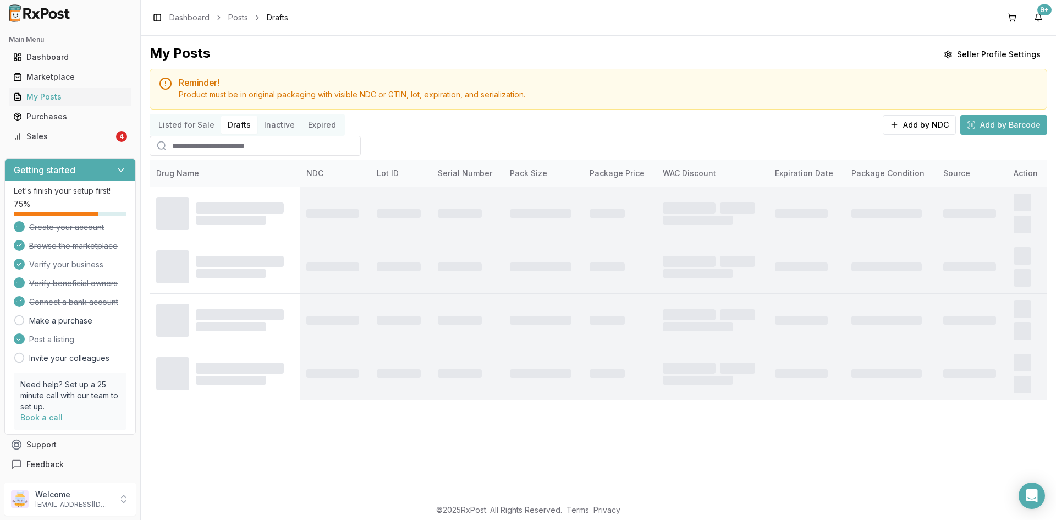
click at [235, 46] on div "My Posts Seller Profile Settings Reminder! Product must be in original packagin…" at bounding box center [599, 222] width 898 height 355
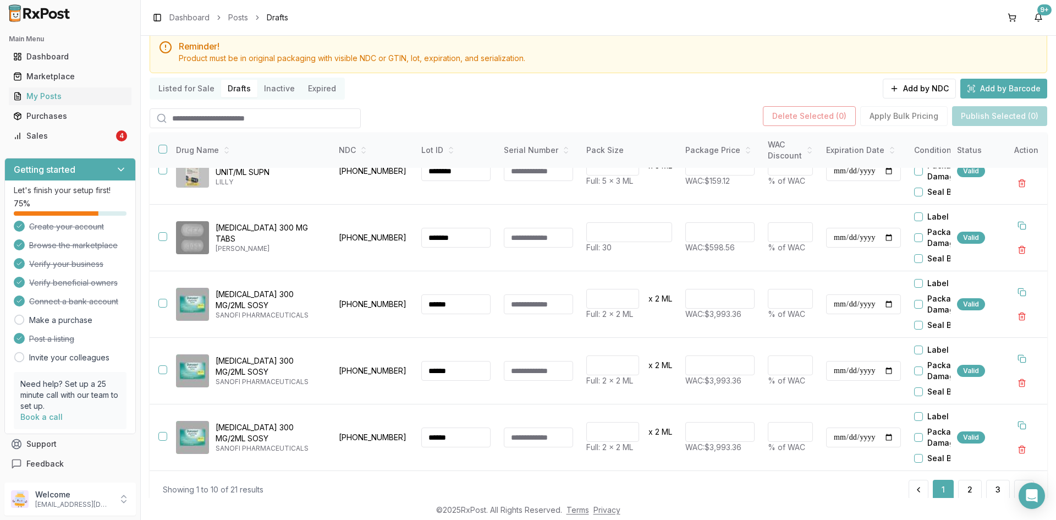
scroll to position [64, 0]
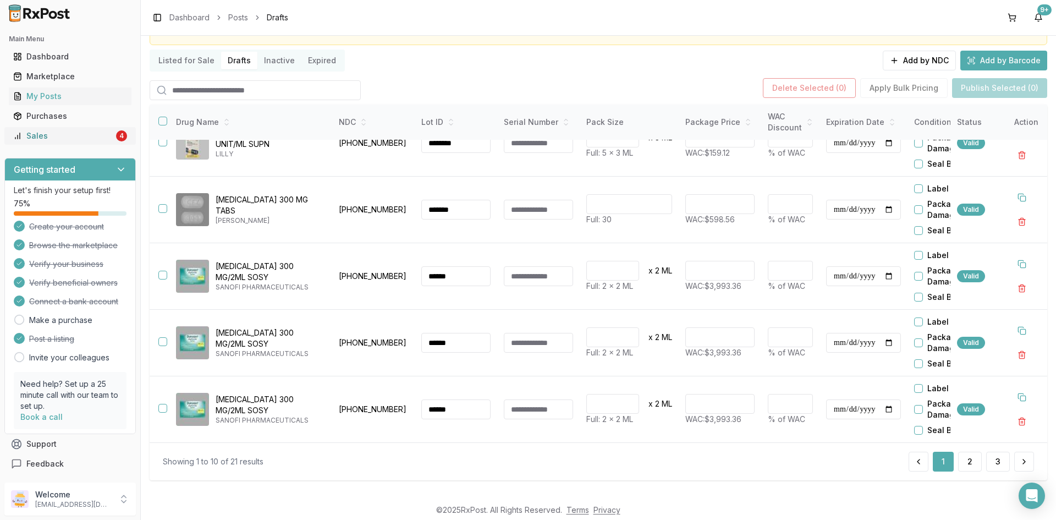
click at [65, 140] on div "Sales" at bounding box center [63, 135] width 101 height 11
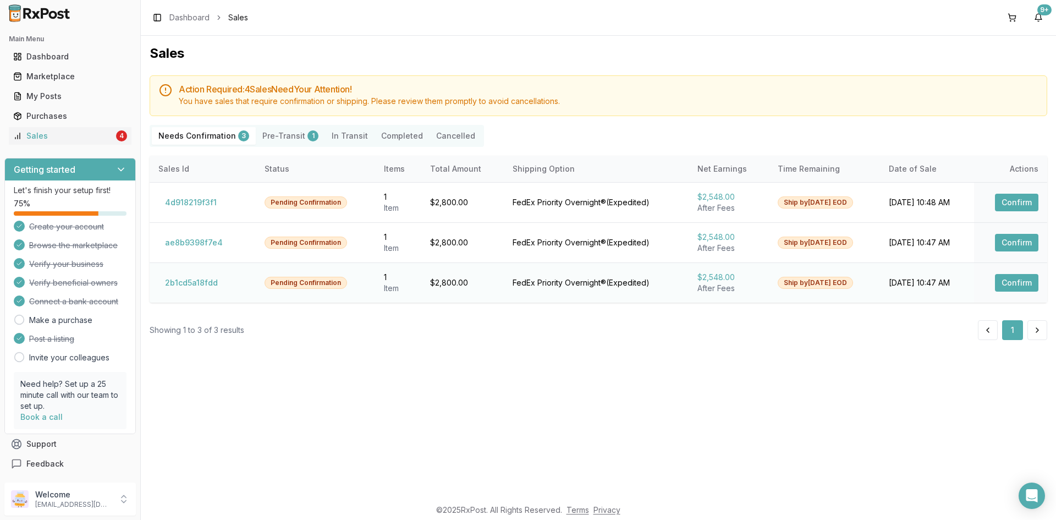
click at [1005, 287] on button "Confirm" at bounding box center [1016, 283] width 43 height 18
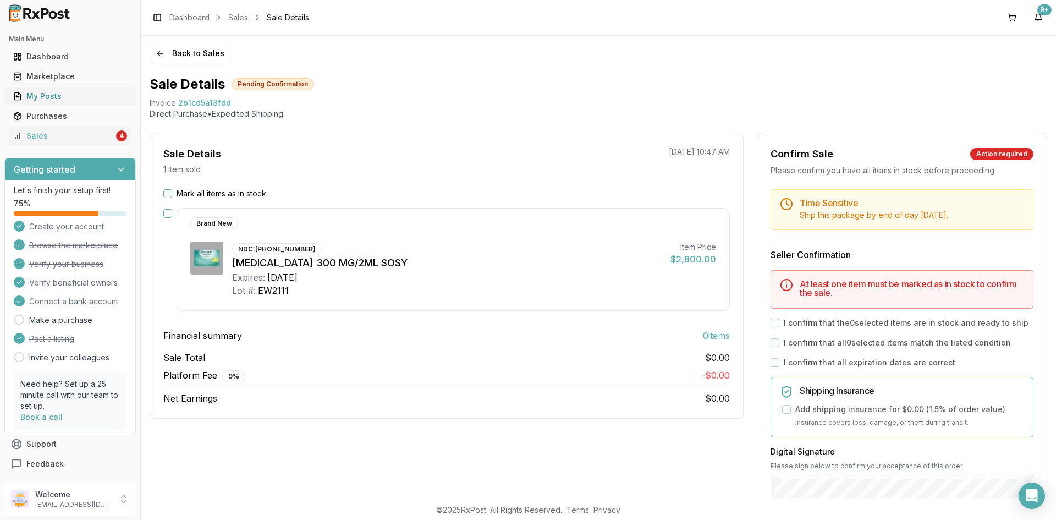
click at [83, 94] on div "My Posts" at bounding box center [70, 96] width 114 height 11
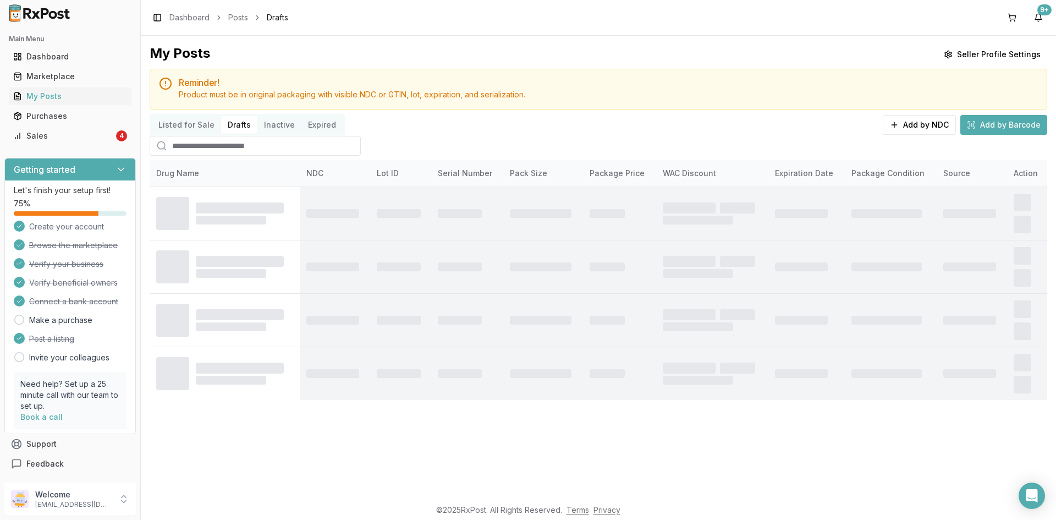
click at [230, 125] on button "Drafts" at bounding box center [239, 125] width 36 height 18
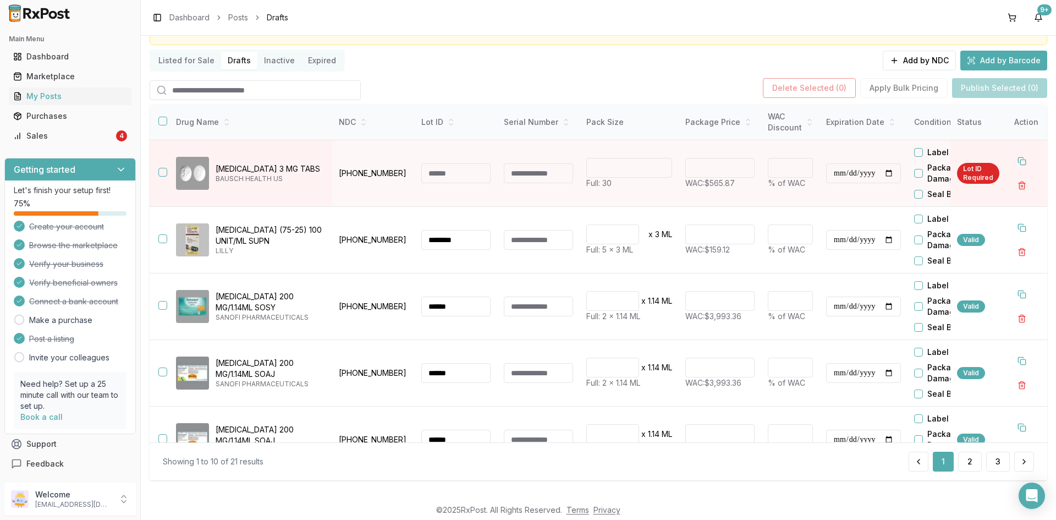
click at [179, 61] on button "Listed for Sale" at bounding box center [186, 61] width 69 height 18
click at [179, 60] on button "Listed for Sale" at bounding box center [186, 61] width 69 height 18
click at [183, 54] on button "Listed for Sale" at bounding box center [186, 61] width 69 height 18
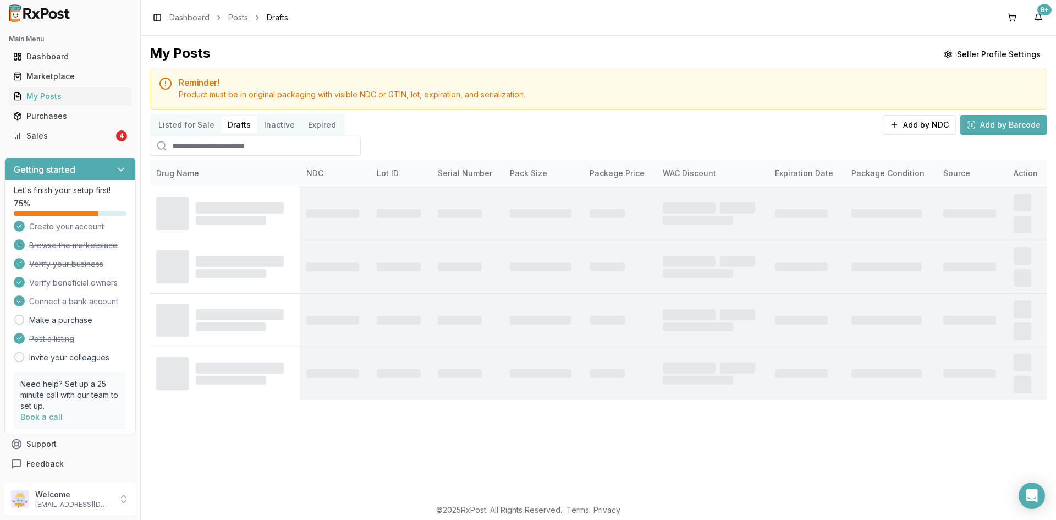
click at [232, 60] on div "My Posts Seller Profile Settings Reminder! Product must be in original packagin…" at bounding box center [599, 222] width 898 height 355
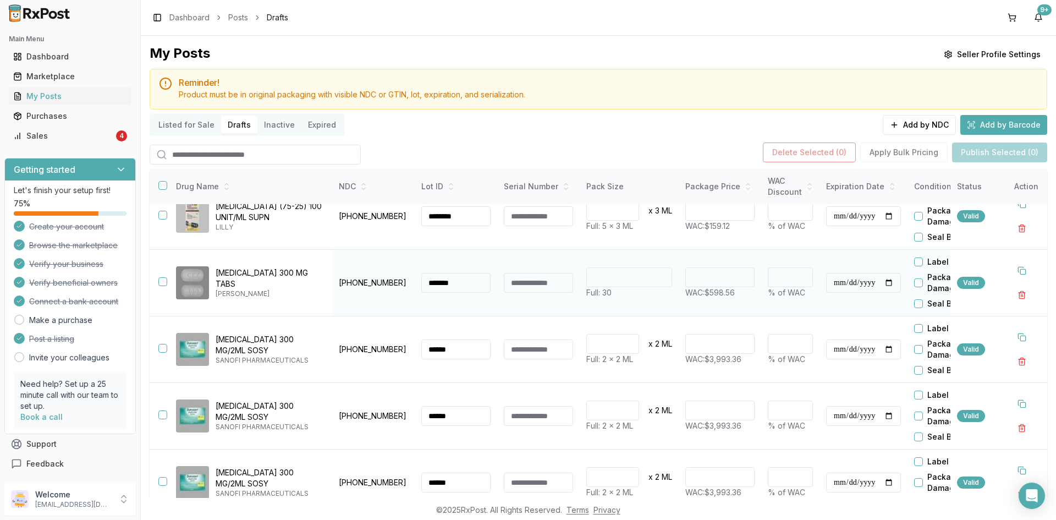
scroll to position [367, 0]
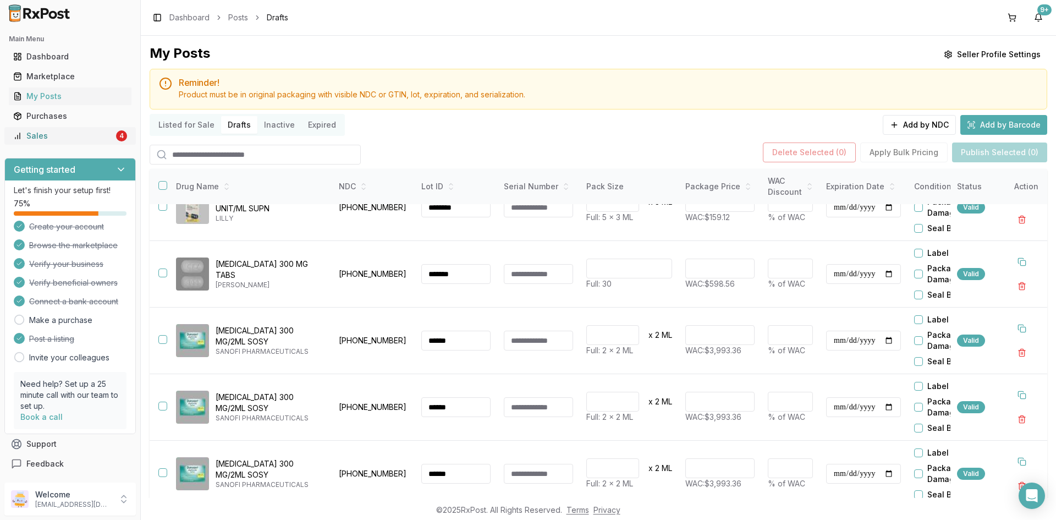
click at [73, 144] on link "Sales 4" at bounding box center [70, 136] width 123 height 20
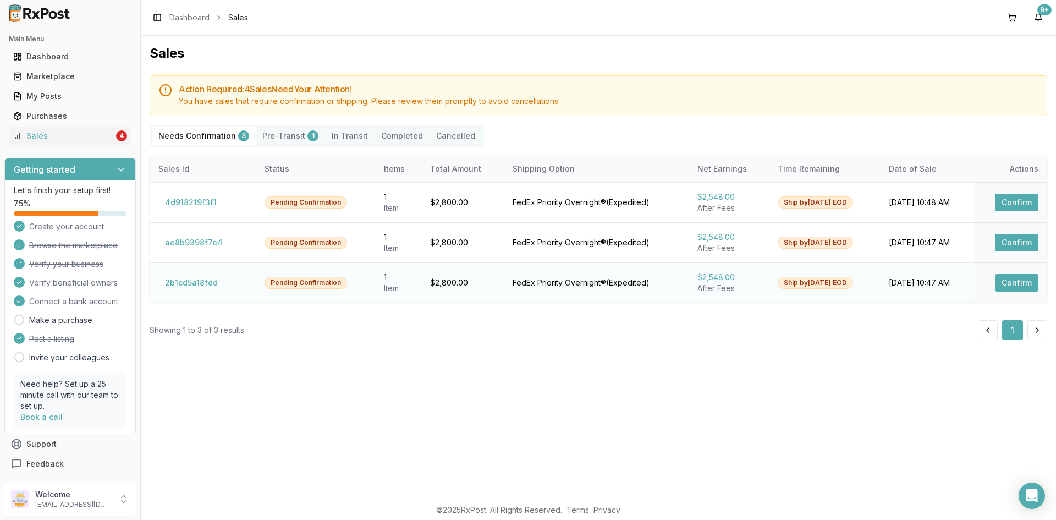
click at [995, 279] on button "Confirm" at bounding box center [1016, 283] width 43 height 18
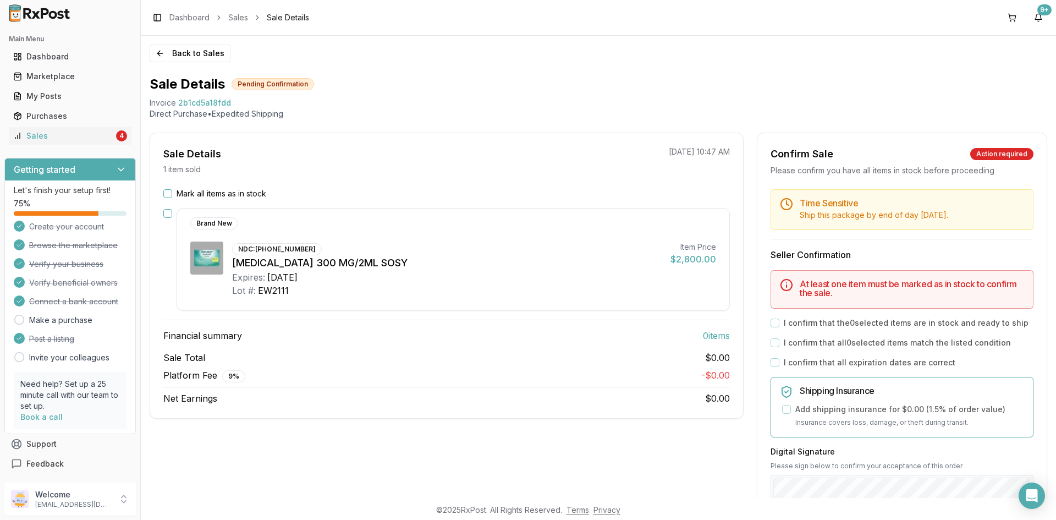
click at [167, 210] on button "button" at bounding box center [167, 213] width 9 height 9
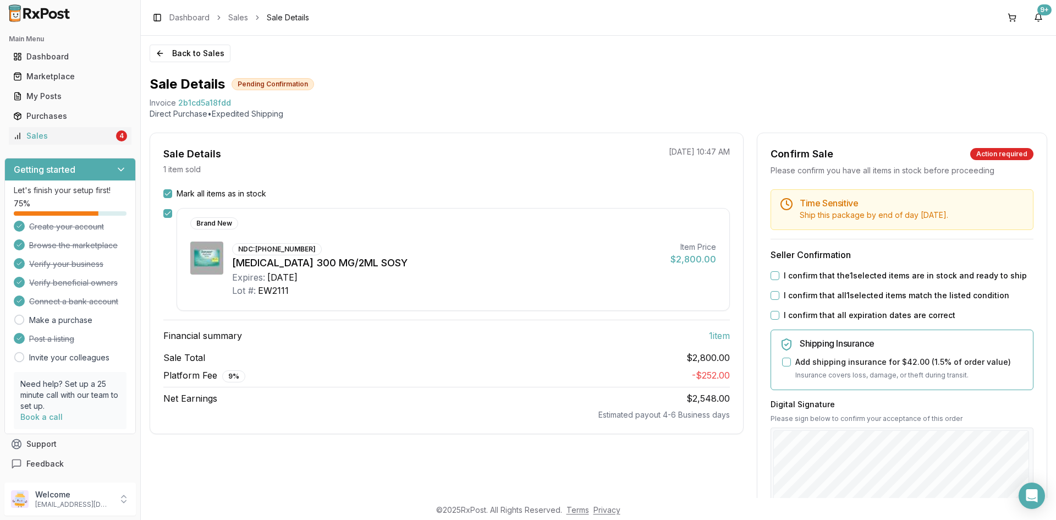
click at [774, 276] on button "I confirm that the 1 selected items are in stock and ready to ship" at bounding box center [775, 275] width 9 height 9
click at [233, 389] on div "Sale Total $2,800.00 Platform Fee 9 % - $252.00 Net Earnings $2,548.00 Estimate…" at bounding box center [446, 385] width 566 height 69
click at [774, 295] on button "I confirm that all 1 selected items match the listed condition" at bounding box center [775, 295] width 9 height 9
click at [771, 320] on div "I confirm that all expiration dates are correct" at bounding box center [902, 315] width 263 height 11
click at [774, 318] on button "I confirm that all expiration dates are correct" at bounding box center [775, 315] width 9 height 9
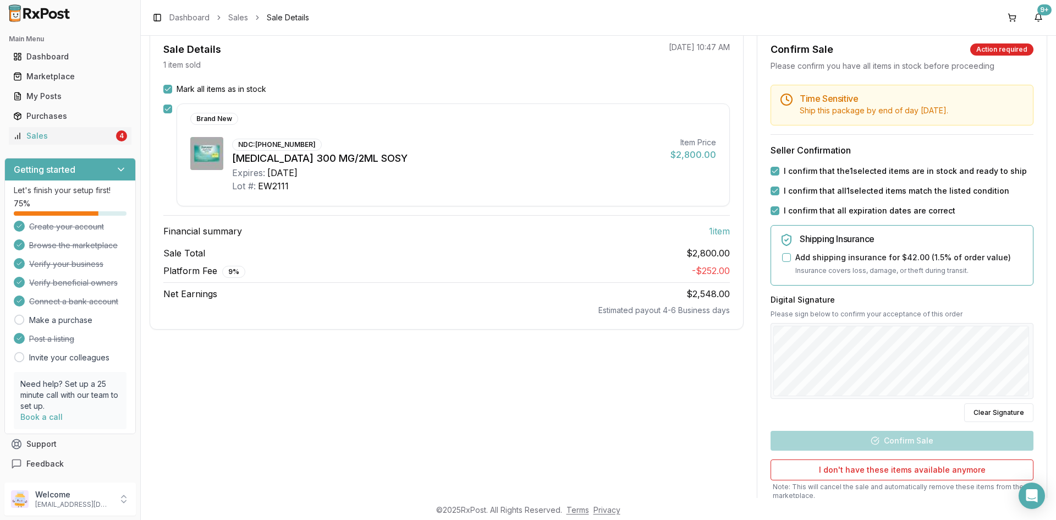
scroll to position [110, 0]
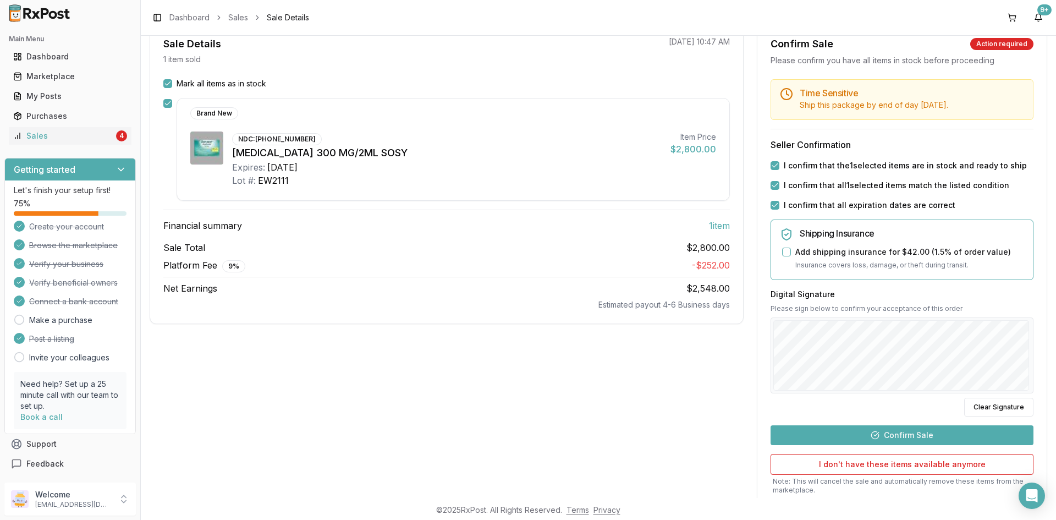
click at [923, 436] on button "Confirm Sale" at bounding box center [902, 435] width 263 height 20
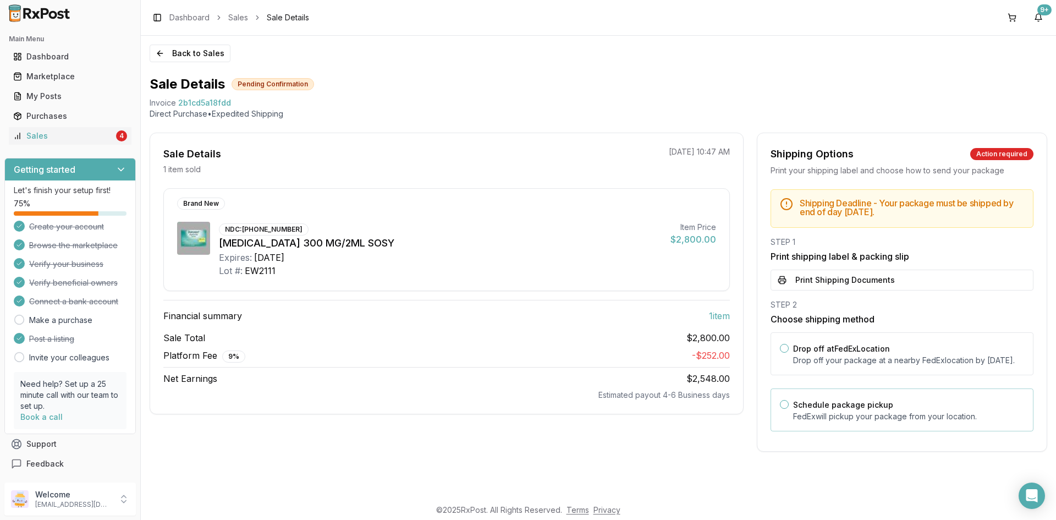
scroll to position [0, 0]
click at [821, 362] on p "Drop off your package at a nearby FedEx location by October 15, 2025 ." at bounding box center [908, 360] width 231 height 11
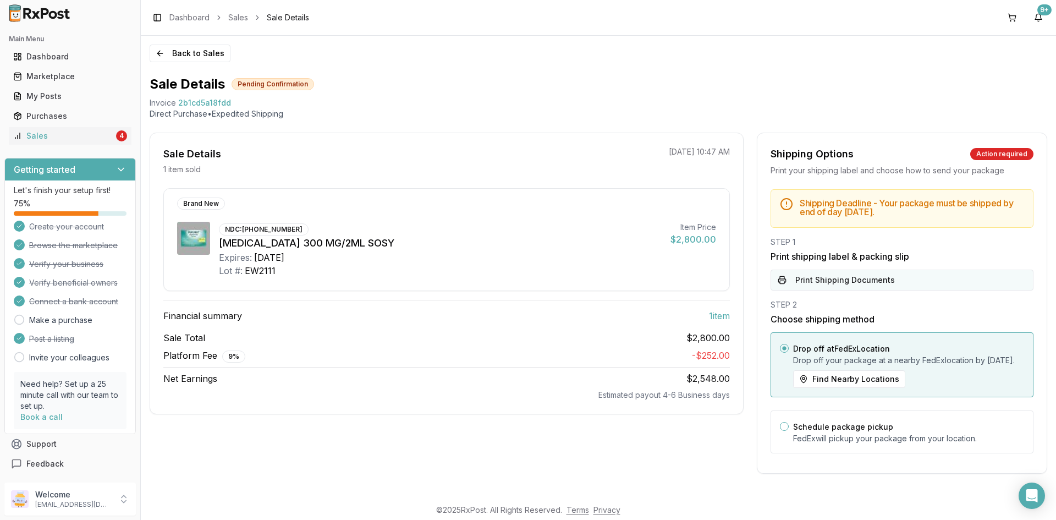
click at [812, 277] on button "Print Shipping Documents" at bounding box center [902, 279] width 263 height 21
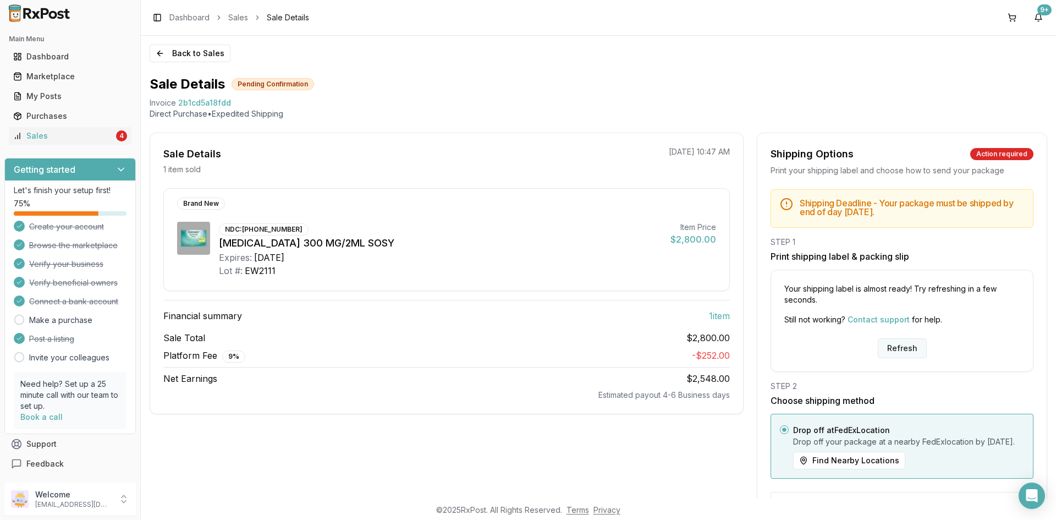
click at [917, 350] on button "Refresh" at bounding box center [902, 348] width 49 height 20
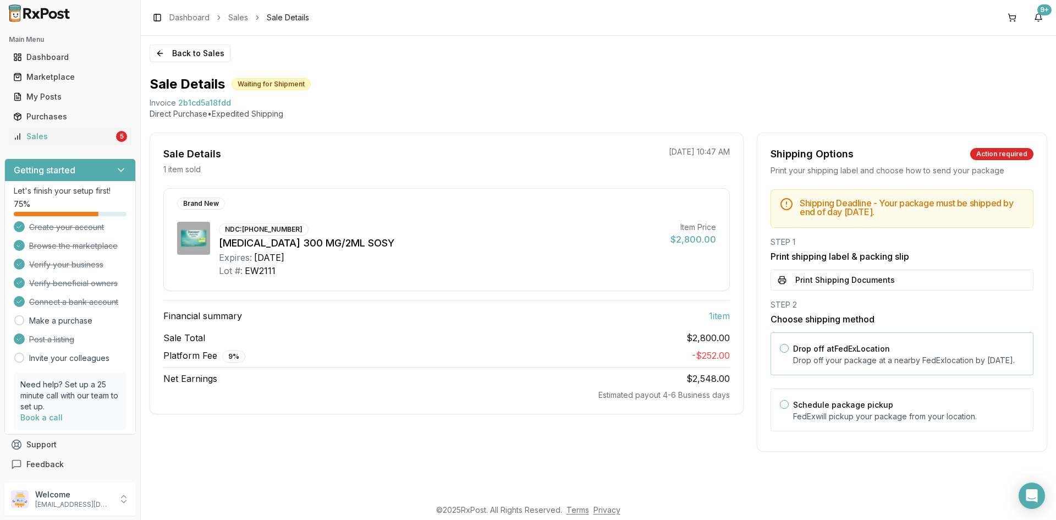
drag, startPoint x: 839, startPoint y: 332, endPoint x: 842, endPoint y: 348, distance: 16.2
click at [839, 332] on div "STEP 2 Choose shipping method Drop off at FedEx Location Drop off your package …" at bounding box center [902, 368] width 263 height 139
click at [842, 348] on label "Drop off at FedEx Location" at bounding box center [841, 348] width 97 height 9
click at [789, 348] on button "Drop off at FedEx Location" at bounding box center [784, 348] width 9 height 9
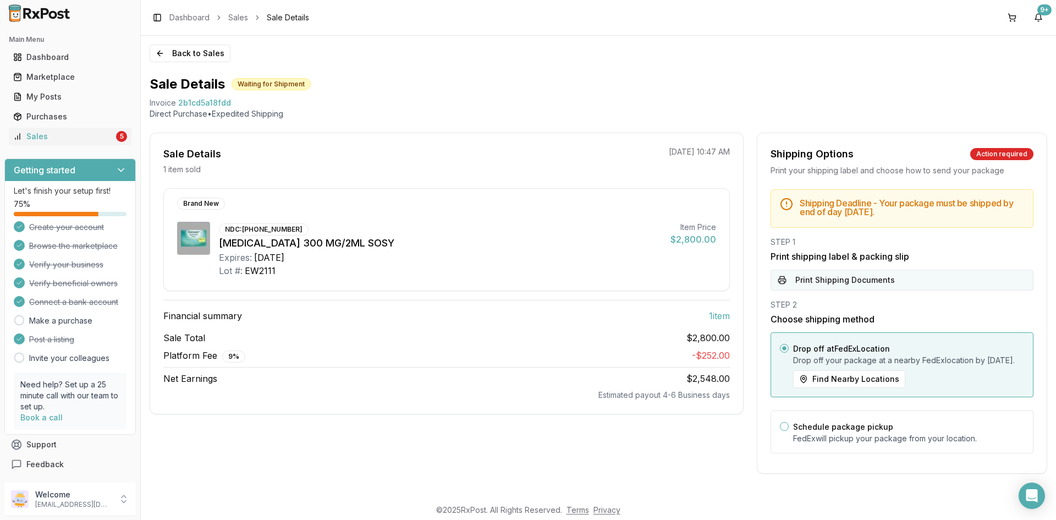
click at [823, 282] on button "Print Shipping Documents" at bounding box center [902, 279] width 263 height 21
click at [185, 54] on button "Back to Sales" at bounding box center [190, 54] width 81 height 18
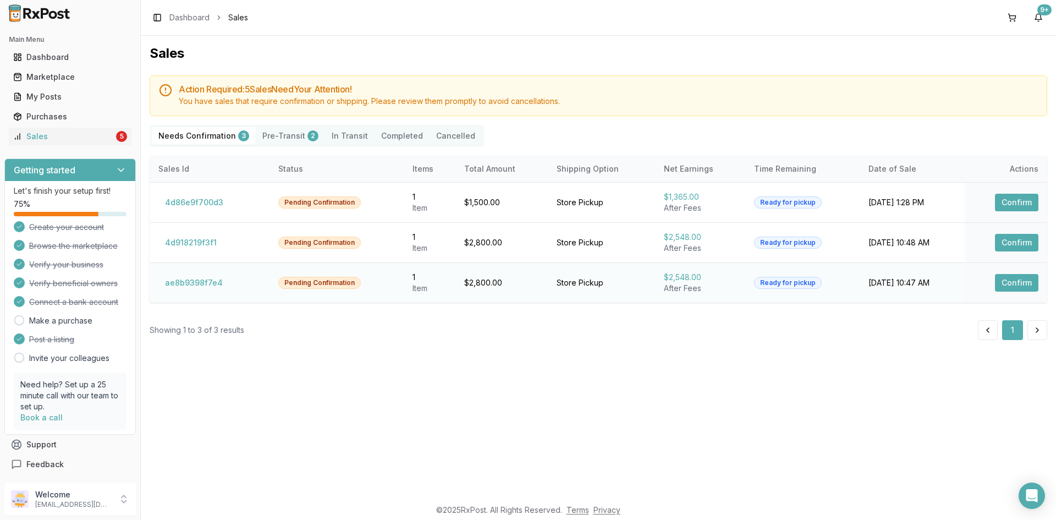
click at [1002, 284] on button "Confirm" at bounding box center [1016, 283] width 43 height 18
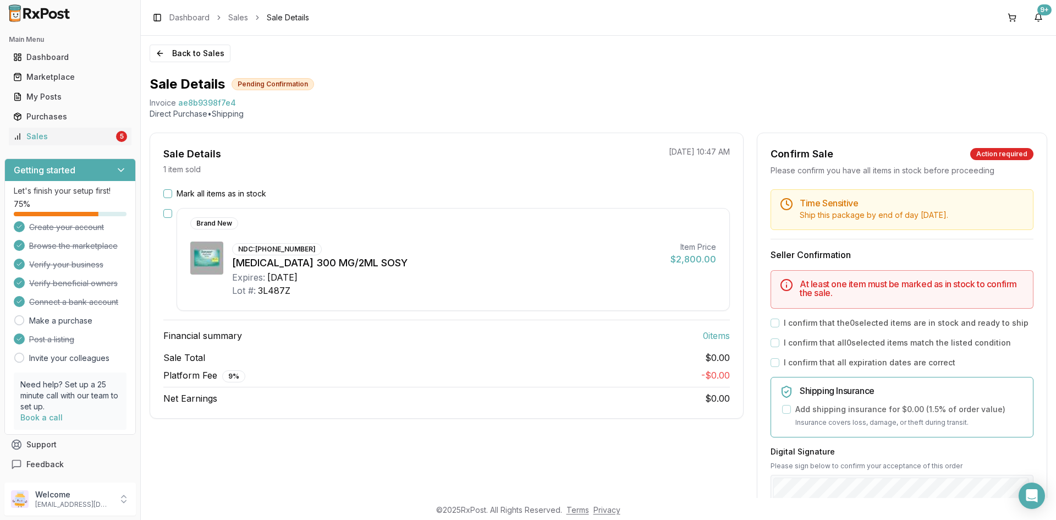
click at [166, 212] on button "button" at bounding box center [167, 213] width 9 height 9
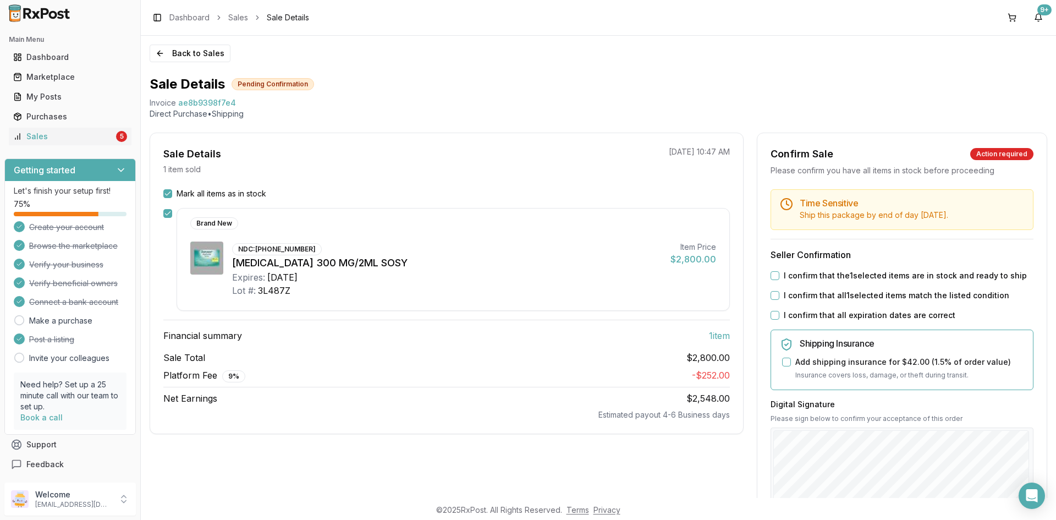
click at [774, 272] on button "I confirm that the 1 selected items are in stock and ready to ship" at bounding box center [775, 275] width 9 height 9
click at [771, 295] on button "I confirm that all 1 selected items match the listed condition" at bounding box center [775, 295] width 9 height 9
drag, startPoint x: 771, startPoint y: 320, endPoint x: 770, endPoint y: 314, distance: 5.6
click at [771, 319] on div "I confirm that all expiration dates are correct" at bounding box center [902, 315] width 263 height 11
drag, startPoint x: 771, startPoint y: 309, endPoint x: 781, endPoint y: 317, distance: 12.5
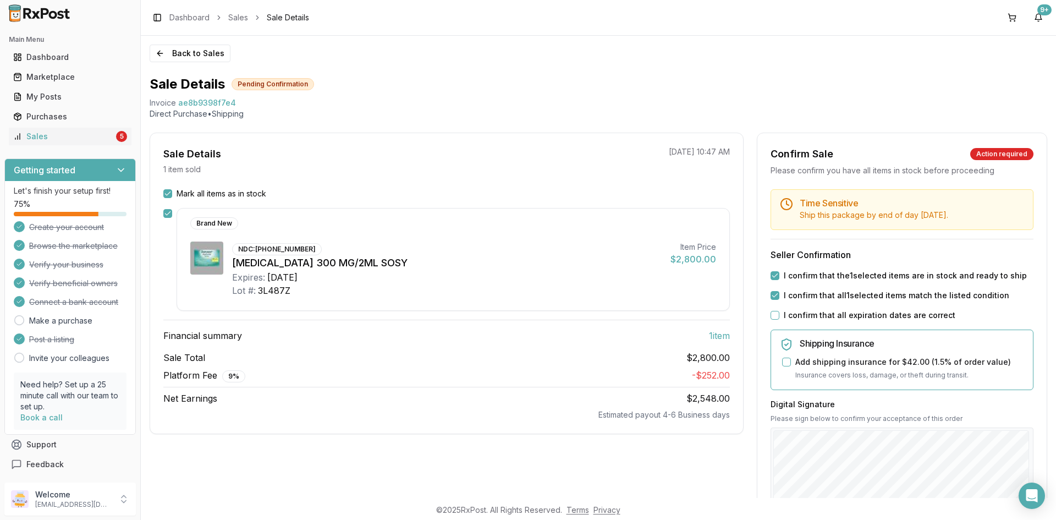
click at [772, 309] on div "Time Sensitive Ship this package by end of day Wednesday, October 15th . Seller…" at bounding box center [901, 421] width 289 height 465
click at [771, 317] on button "I confirm that all expiration dates are correct" at bounding box center [775, 315] width 9 height 9
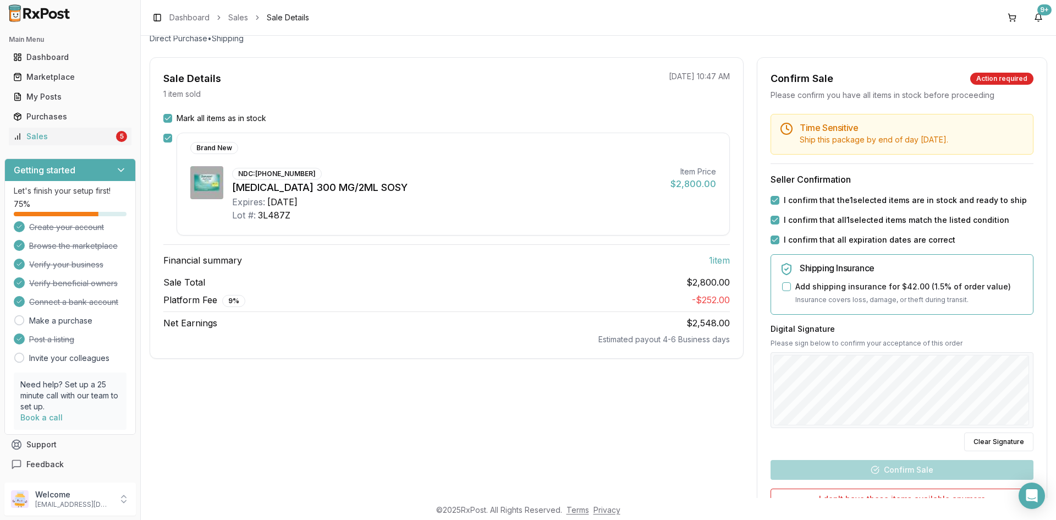
scroll to position [110, 0]
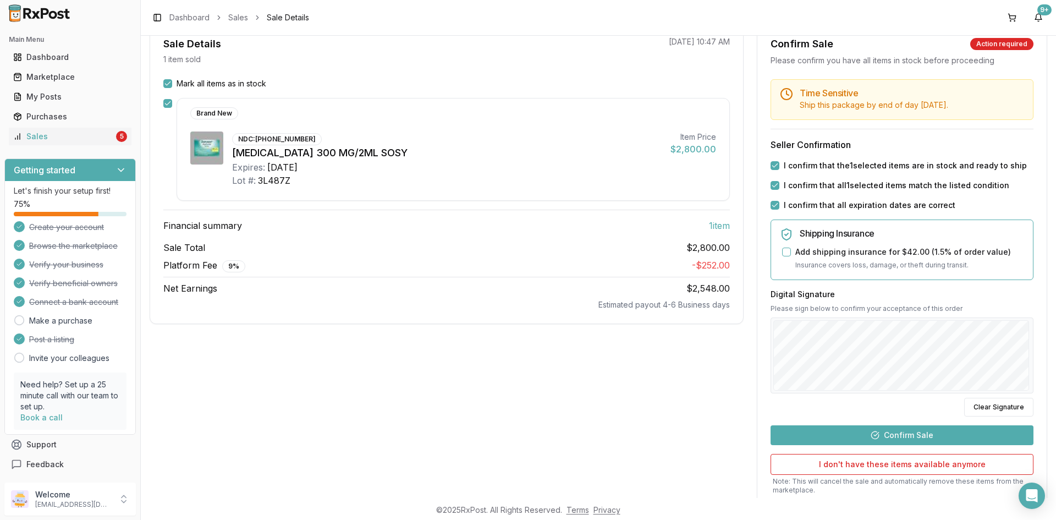
click at [894, 430] on button "Confirm Sale" at bounding box center [902, 435] width 263 height 20
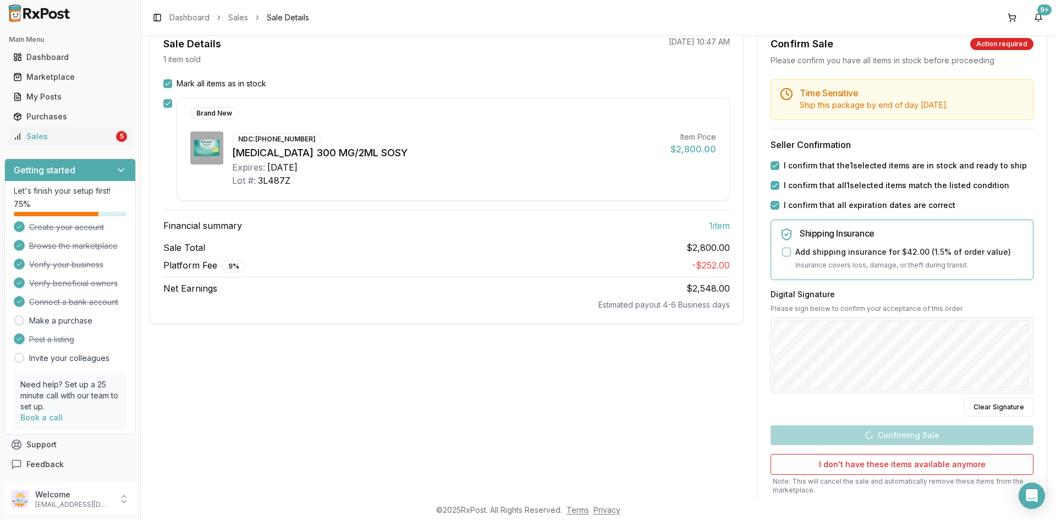
scroll to position [41, 0]
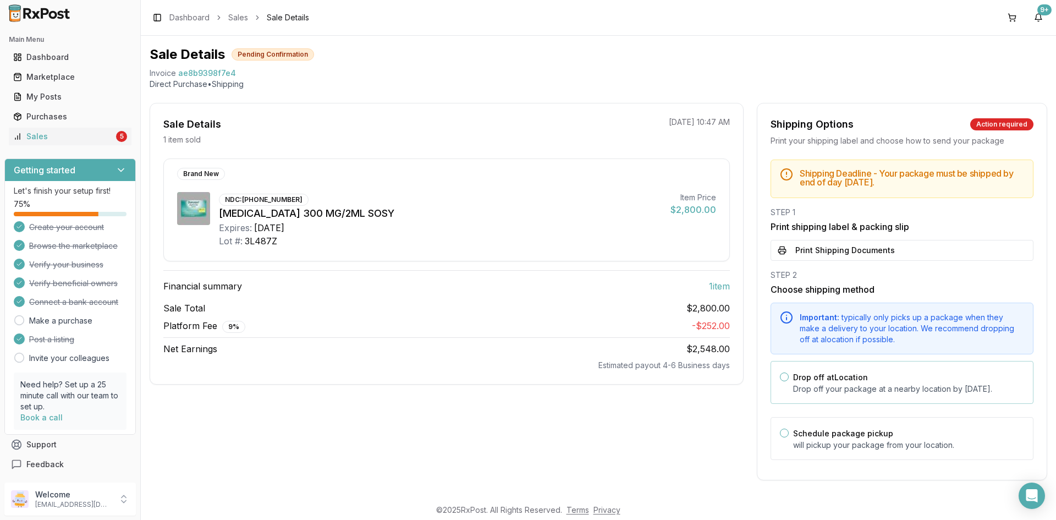
click at [802, 372] on label "Drop off at Location" at bounding box center [830, 376] width 75 height 9
click at [789, 372] on button "Drop off at Location" at bounding box center [784, 376] width 9 height 9
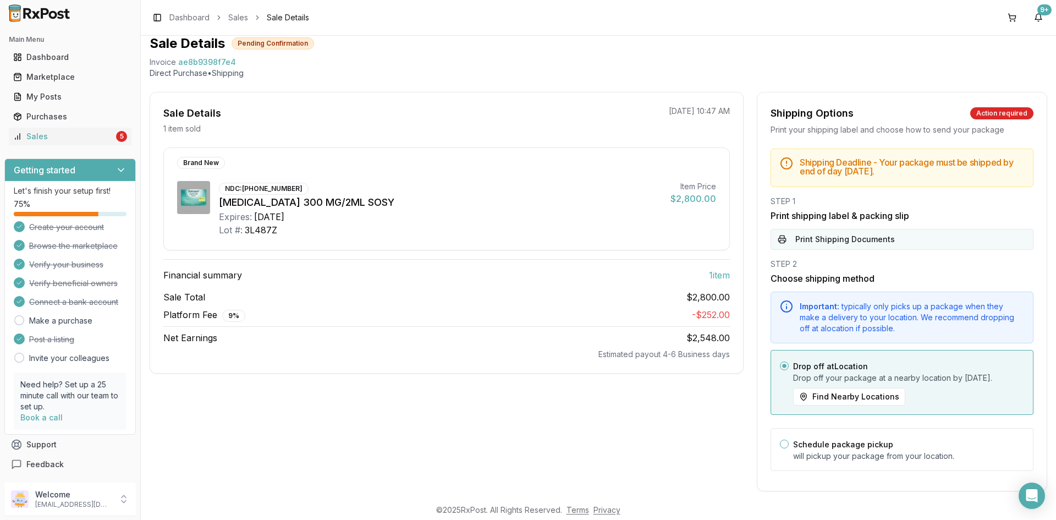
click at [853, 239] on button "Print Shipping Documents" at bounding box center [902, 239] width 263 height 21
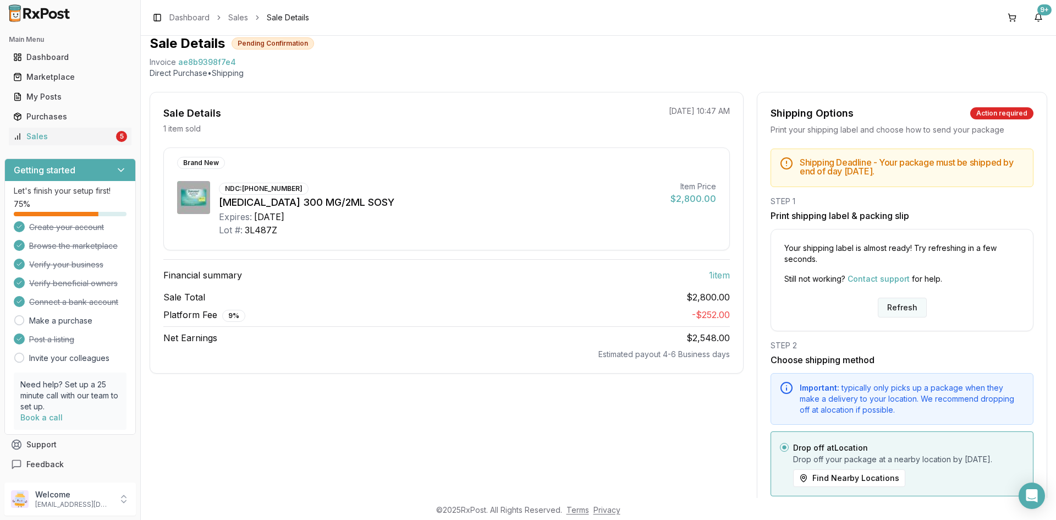
click at [889, 313] on button "Refresh" at bounding box center [902, 308] width 49 height 20
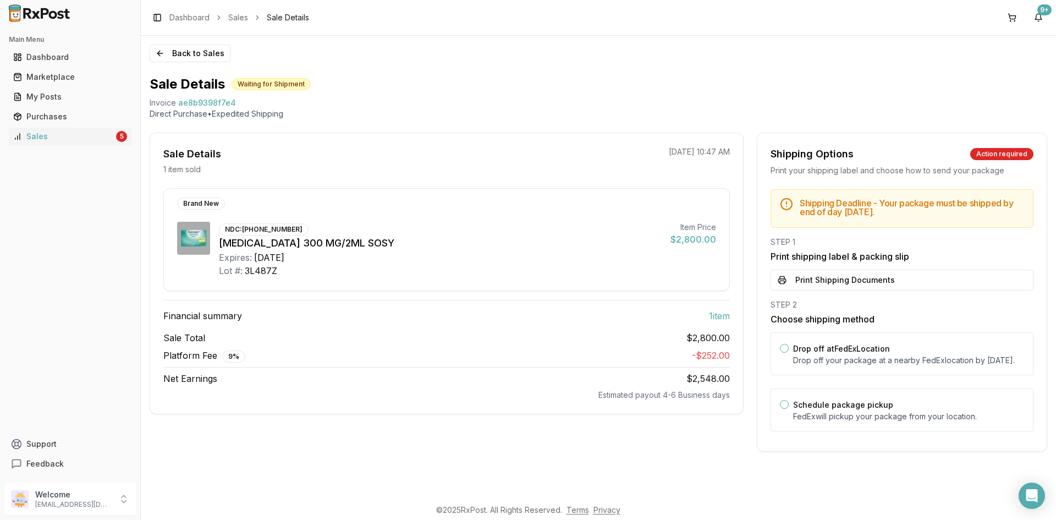
click at [856, 280] on button "Print Shipping Documents" at bounding box center [902, 279] width 263 height 21
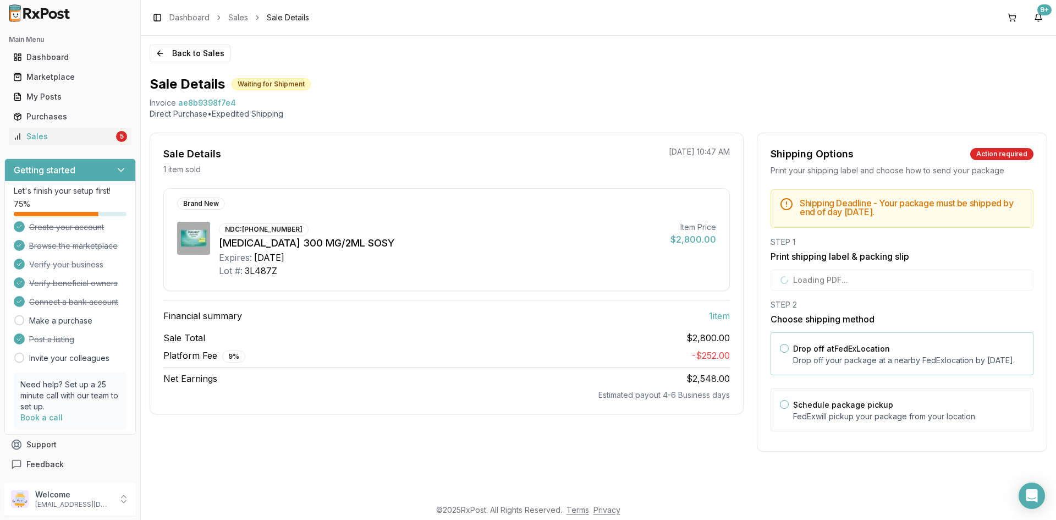
click at [856, 355] on p "Drop off your package at a nearby FedEx location by October 15, 2025 ." at bounding box center [908, 360] width 231 height 11
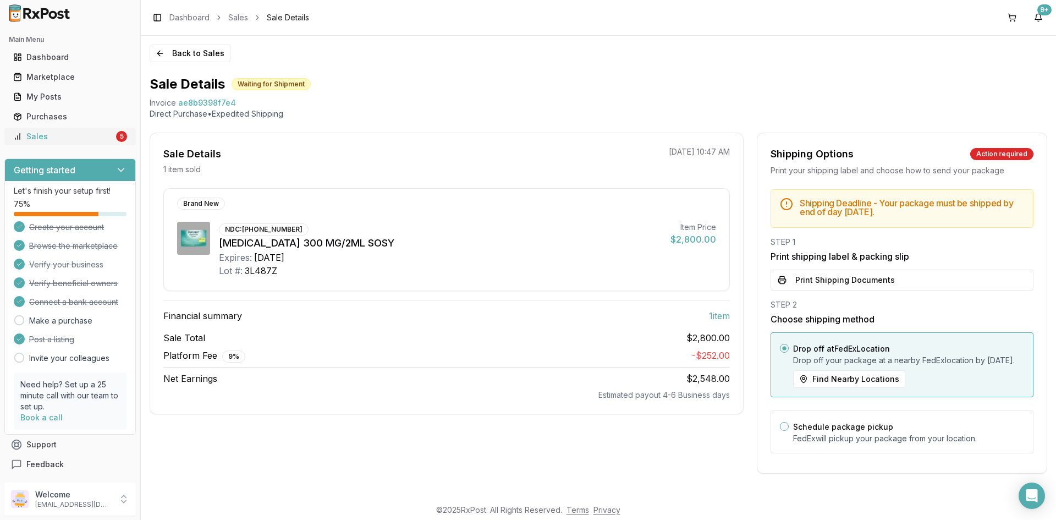
click at [110, 134] on link "Sales 5" at bounding box center [70, 136] width 123 height 20
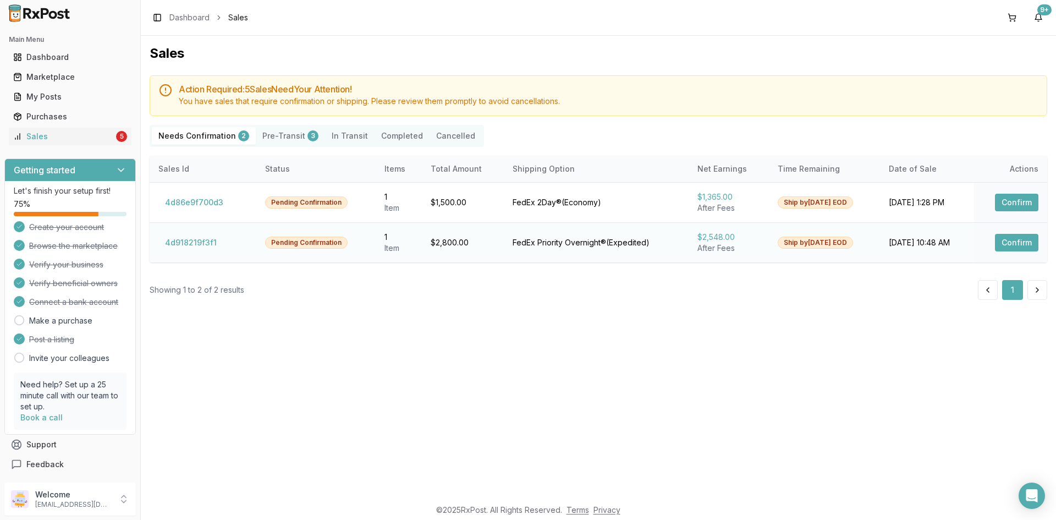
click at [1018, 238] on button "Confirm" at bounding box center [1016, 243] width 43 height 18
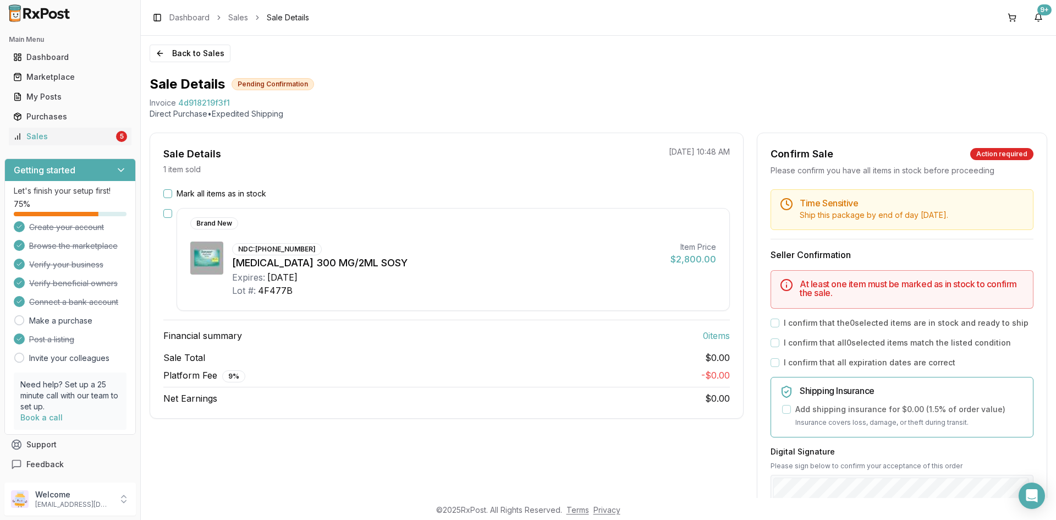
click at [162, 192] on div "Mark all items as in stock Brand New NDC: 00024-5914-01 Dupixent 300 MG/2ML SOS…" at bounding box center [446, 296] width 593 height 217
drag, startPoint x: 174, startPoint y: 200, endPoint x: 172, endPoint y: 195, distance: 6.1
click at [172, 196] on div "Mark all items as in stock Brand New NDC: 00024-5914-01 Dupixent 300 MG/2ML SOS…" at bounding box center [446, 296] width 593 height 217
click at [172, 195] on button "Mark all items as in stock" at bounding box center [167, 193] width 9 height 9
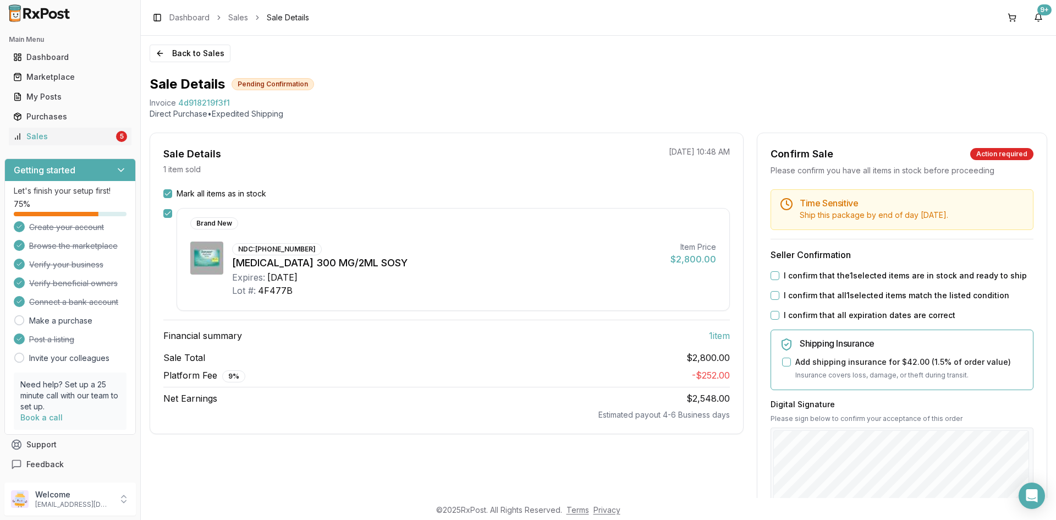
click at [768, 278] on div "Time Sensitive Ship this package by end of day Wednesday, October 15th . Seller…" at bounding box center [901, 421] width 289 height 465
click at [762, 271] on div "Time Sensitive Ship this package by end of day Wednesday, October 15th . Seller…" at bounding box center [901, 421] width 289 height 465
click at [772, 279] on button "I confirm that the 1 selected items are in stock and ready to ship" at bounding box center [775, 275] width 9 height 9
drag, startPoint x: 779, startPoint y: 297, endPoint x: 769, endPoint y: 294, distance: 10.3
click at [775, 296] on div "I confirm that all 1 selected items match the listed condition" at bounding box center [902, 295] width 263 height 11
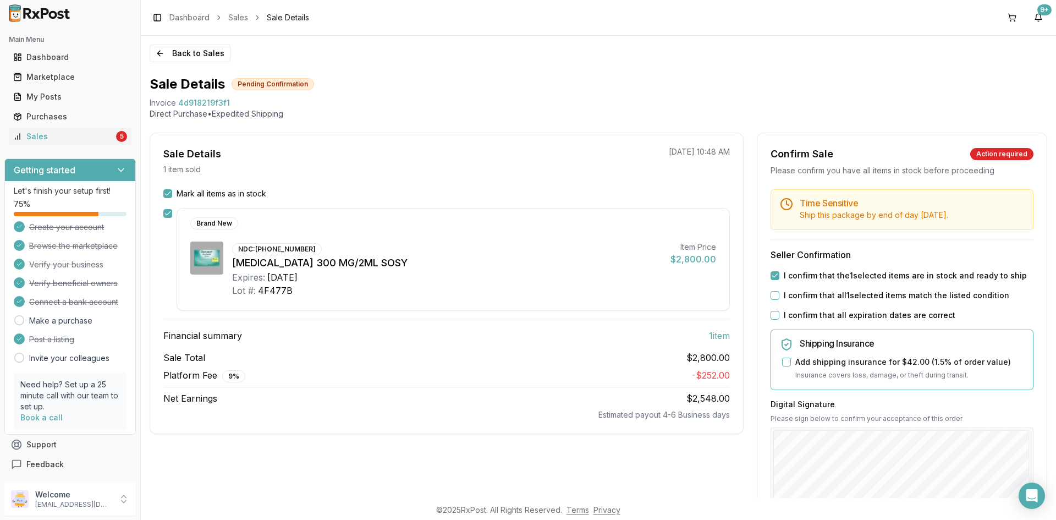
click at [771, 294] on button "I confirm that all 1 selected items match the listed condition" at bounding box center [775, 295] width 9 height 9
click at [775, 313] on div "I confirm that all expiration dates are correct" at bounding box center [902, 315] width 263 height 11
click at [774, 312] on button "I confirm that all expiration dates are correct" at bounding box center [775, 315] width 9 height 9
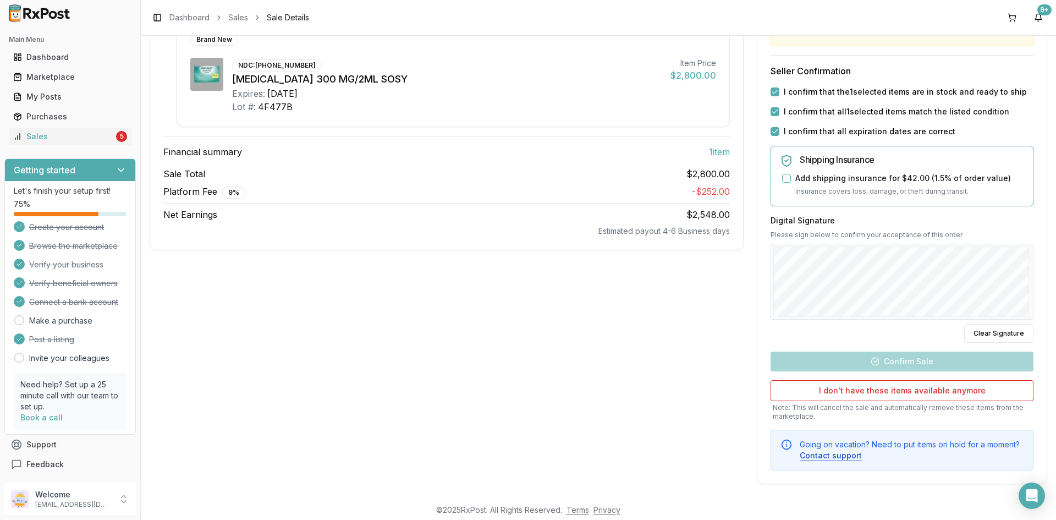
scroll to position [188, 0]
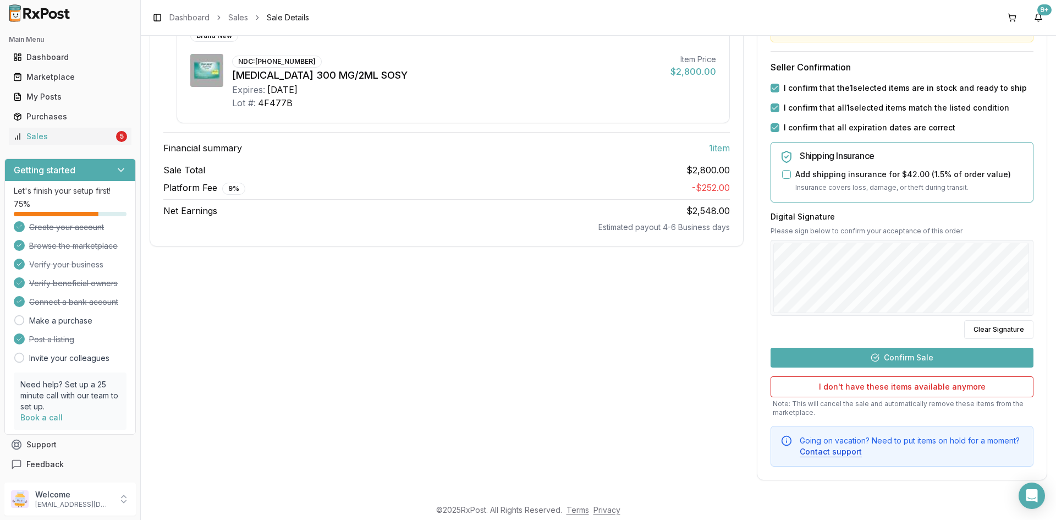
drag, startPoint x: 991, startPoint y: 333, endPoint x: 949, endPoint y: 317, distance: 45.1
click at [975, 325] on button "Clear Signature" at bounding box center [998, 329] width 69 height 19
click at [989, 330] on button "Clear Signature" at bounding box center [998, 329] width 69 height 19
drag, startPoint x: 1011, startPoint y: 327, endPoint x: 998, endPoint y: 317, distance: 16.5
click at [1001, 321] on button "Clear Signature" at bounding box center [998, 329] width 69 height 19
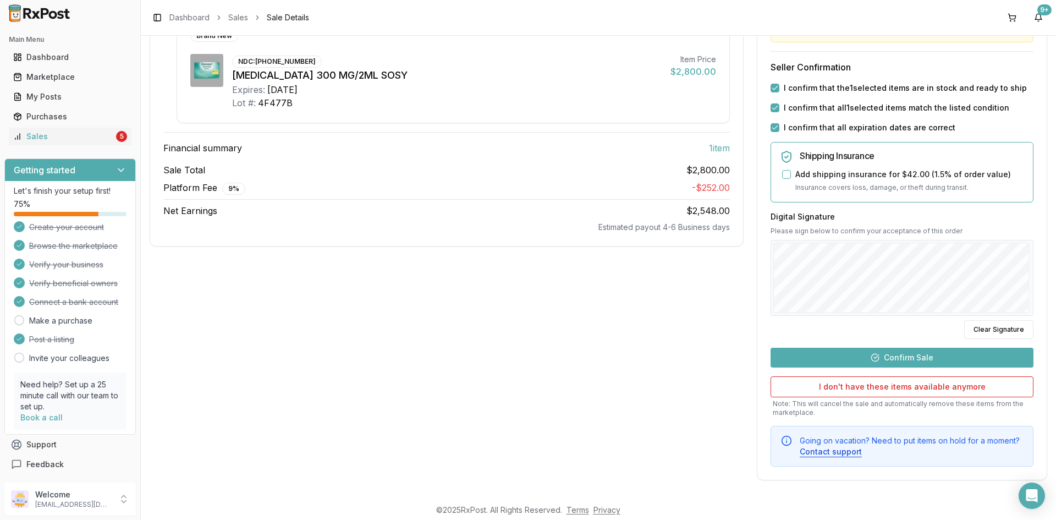
click at [908, 349] on button "Confirm Sale" at bounding box center [902, 358] width 263 height 20
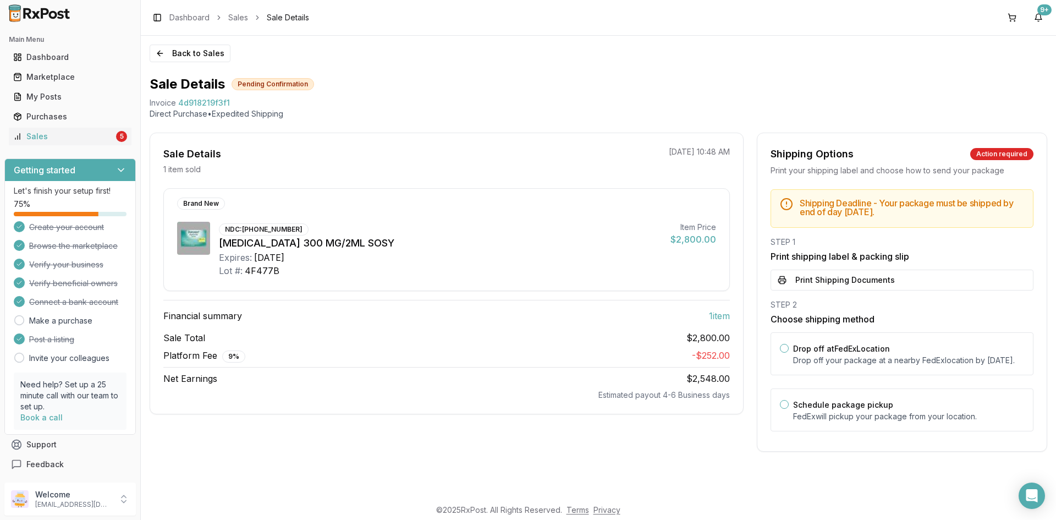
scroll to position [0, 0]
click at [883, 354] on div "Drop off at FedEx Location Drop off your package at a nearby FedEx location by …" at bounding box center [908, 354] width 231 height 24
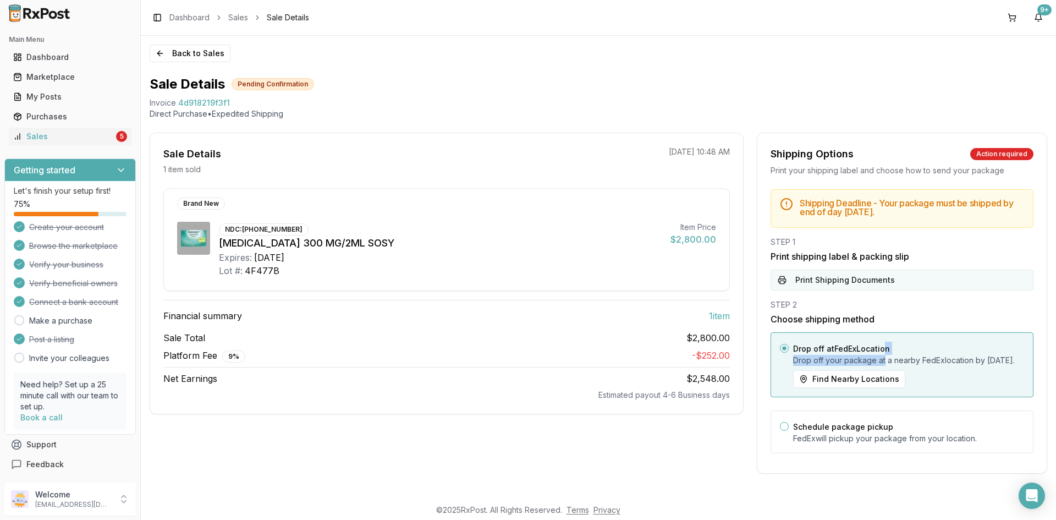
click at [888, 285] on button "Print Shipping Documents" at bounding box center [902, 279] width 263 height 21
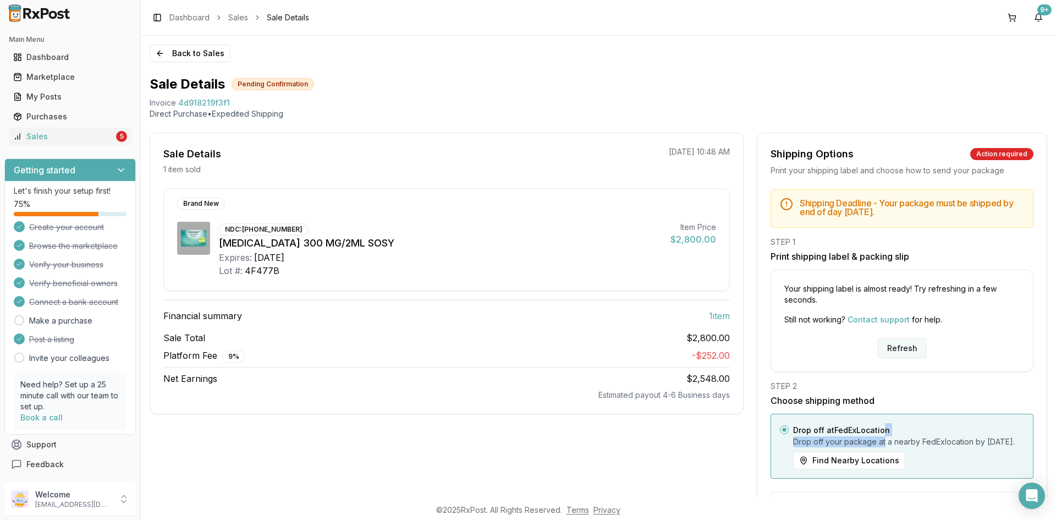
click at [914, 349] on button "Refresh" at bounding box center [902, 348] width 49 height 20
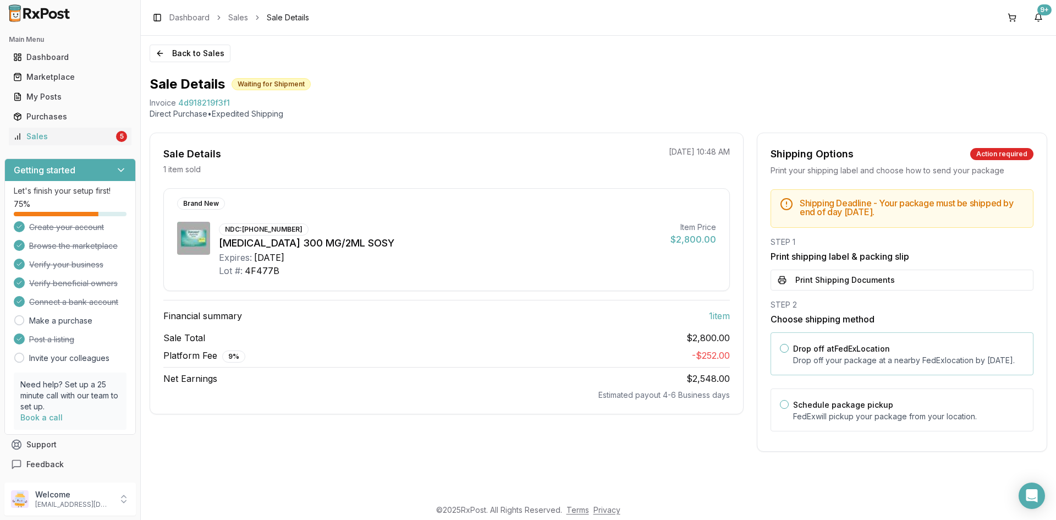
click at [891, 335] on div "Drop off at FedEx Location Drop off your package at a nearby FedEx location by …" at bounding box center [902, 353] width 263 height 43
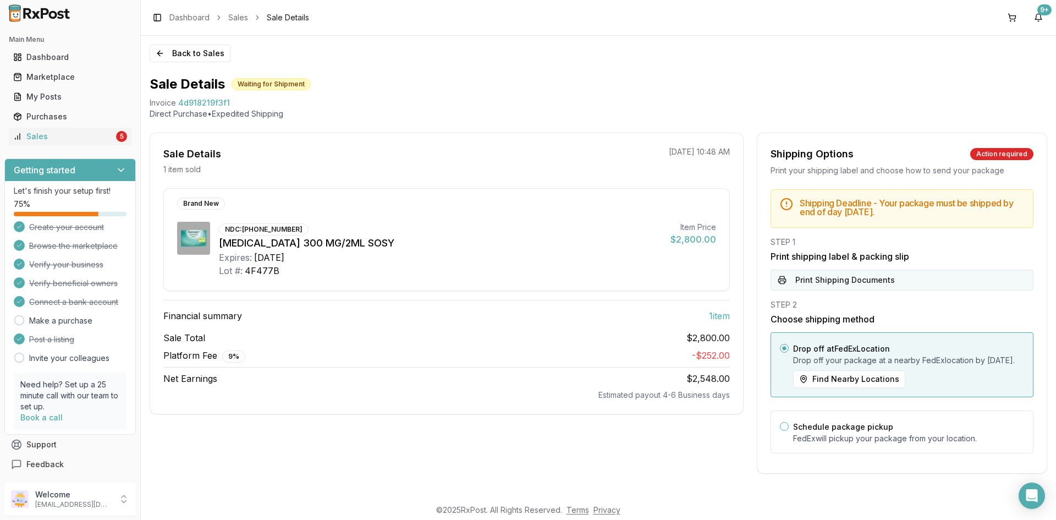
click at [879, 281] on button "Print Shipping Documents" at bounding box center [902, 279] width 263 height 21
click at [196, 51] on button "Back to Sales" at bounding box center [190, 54] width 81 height 18
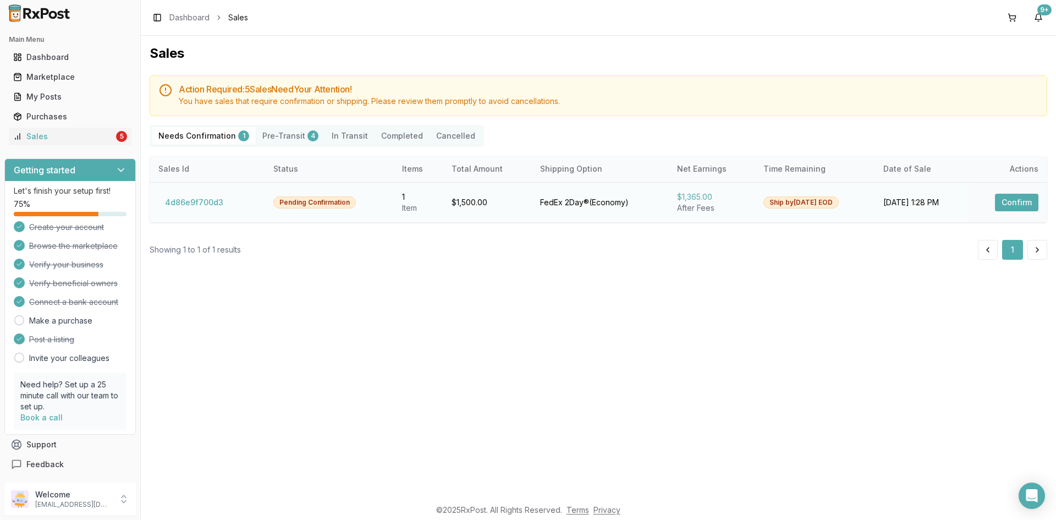
click at [1016, 202] on button "Confirm" at bounding box center [1016, 203] width 43 height 18
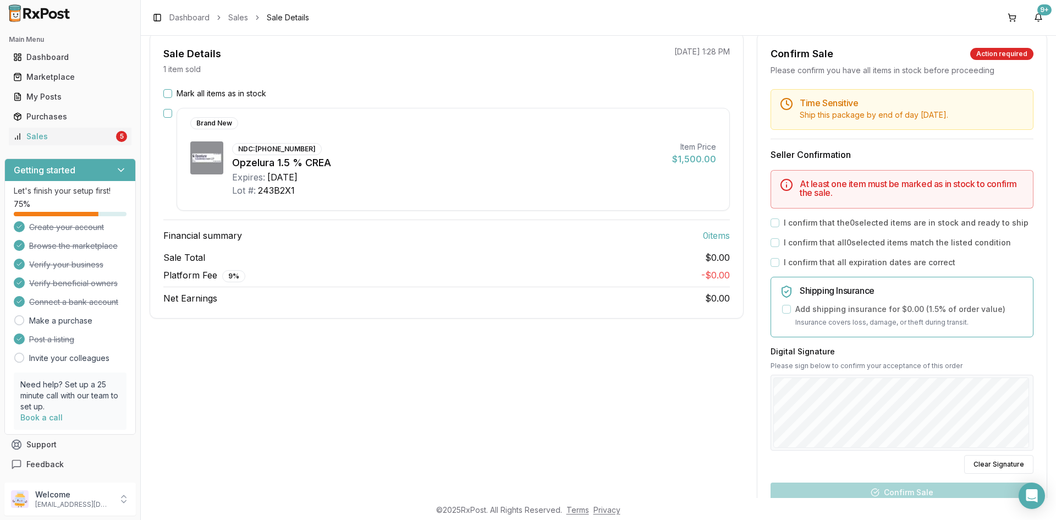
scroll to position [170, 0]
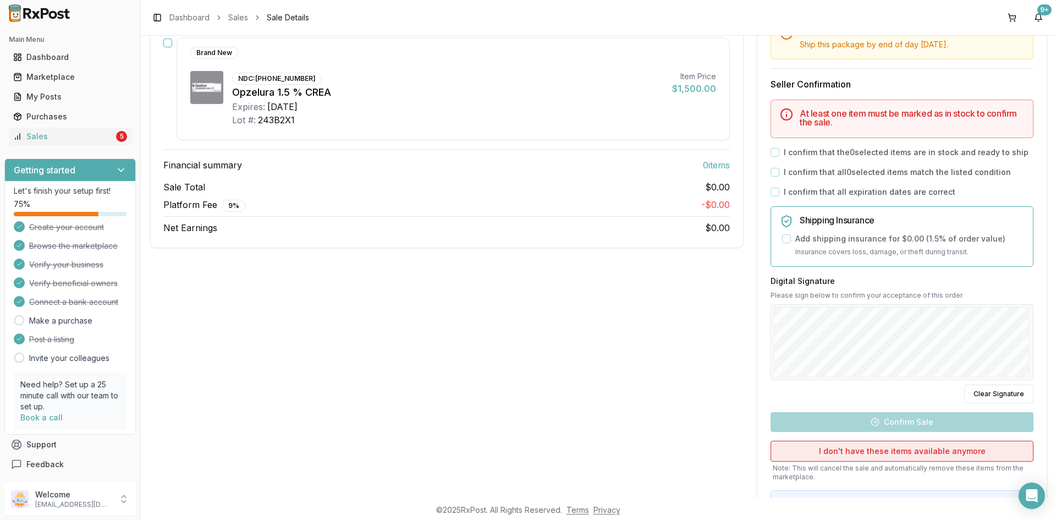
click at [849, 450] on button "I don't have these items available anymore" at bounding box center [902, 451] width 263 height 21
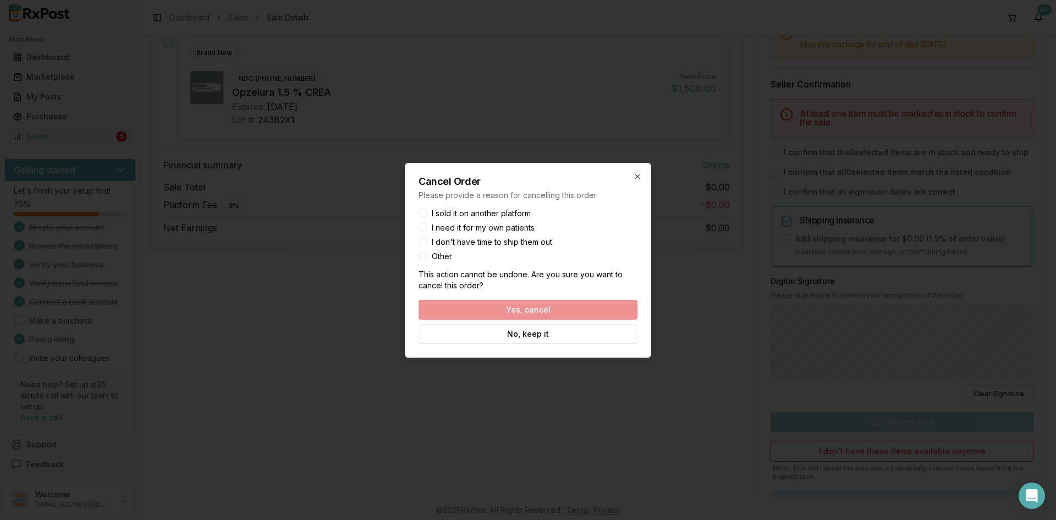
click at [423, 211] on button "I sold it on another platform" at bounding box center [423, 212] width 9 height 9
click at [478, 313] on button "Yes, cancel" at bounding box center [528, 310] width 219 height 20
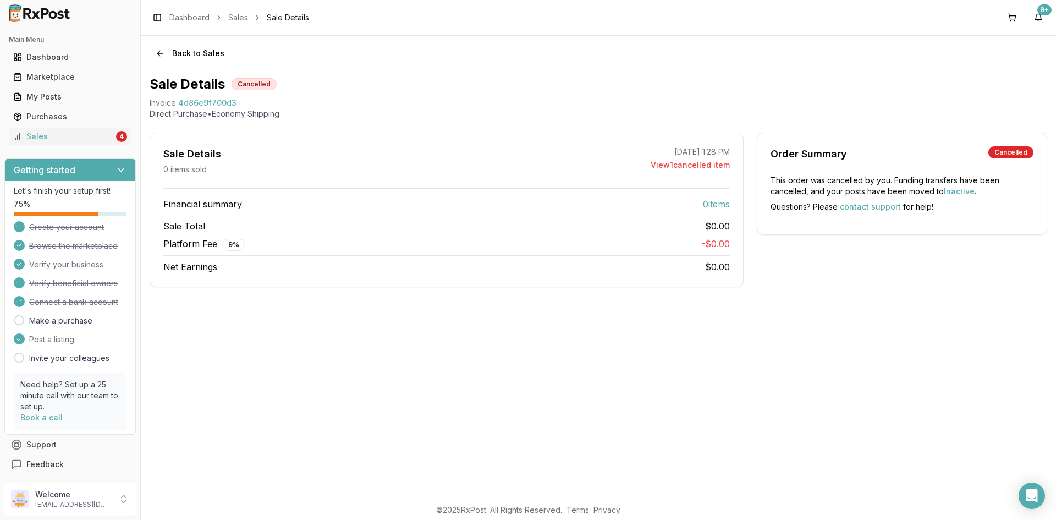
scroll to position [0, 0]
click at [169, 55] on button "Back to Sales" at bounding box center [190, 54] width 81 height 18
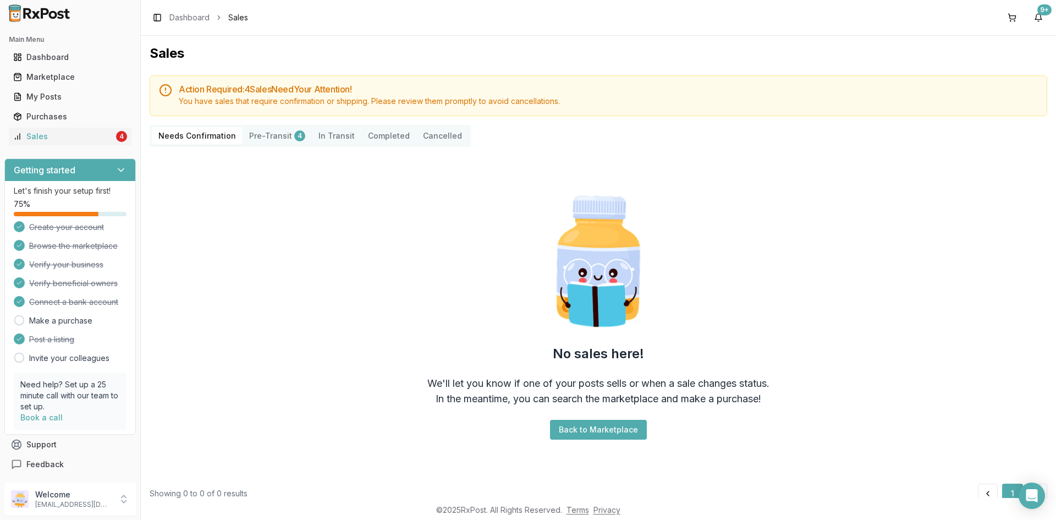
click at [277, 139] on button "Pre-Transit 4" at bounding box center [277, 136] width 69 height 18
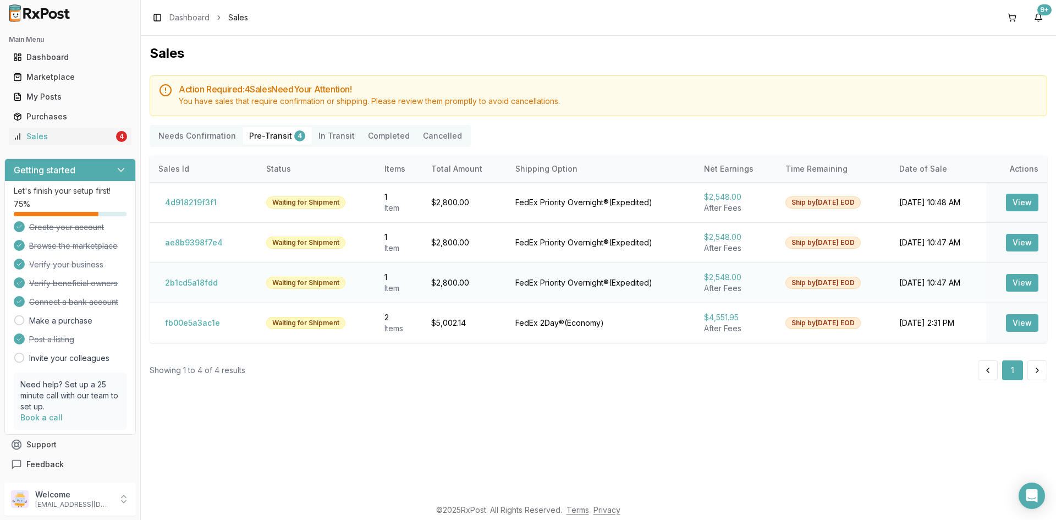
click at [1020, 284] on button "View" at bounding box center [1022, 283] width 32 height 18
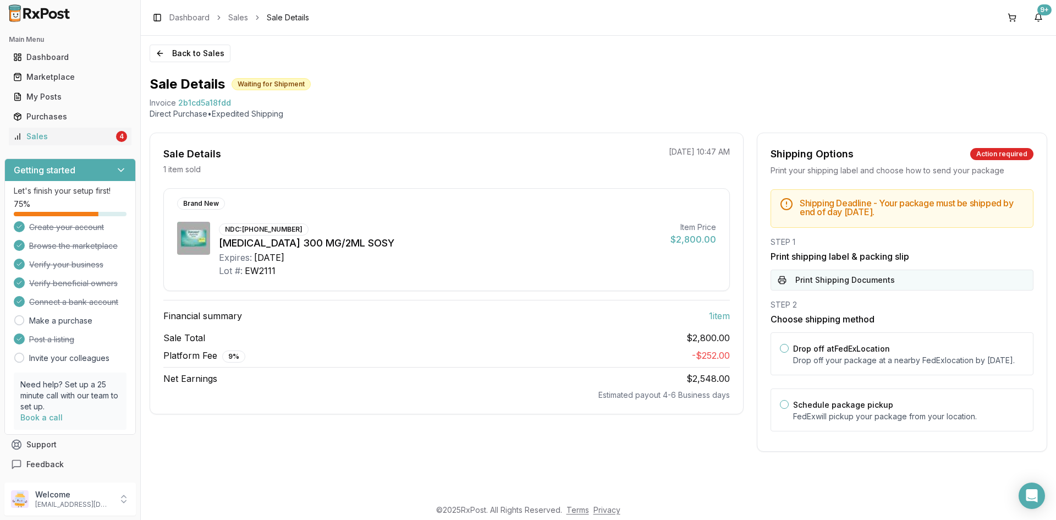
click at [850, 283] on button "Print Shipping Documents" at bounding box center [902, 279] width 263 height 21
click at [175, 54] on button "Back to Sales" at bounding box center [190, 54] width 81 height 18
